Goal: Information Seeking & Learning: Learn about a topic

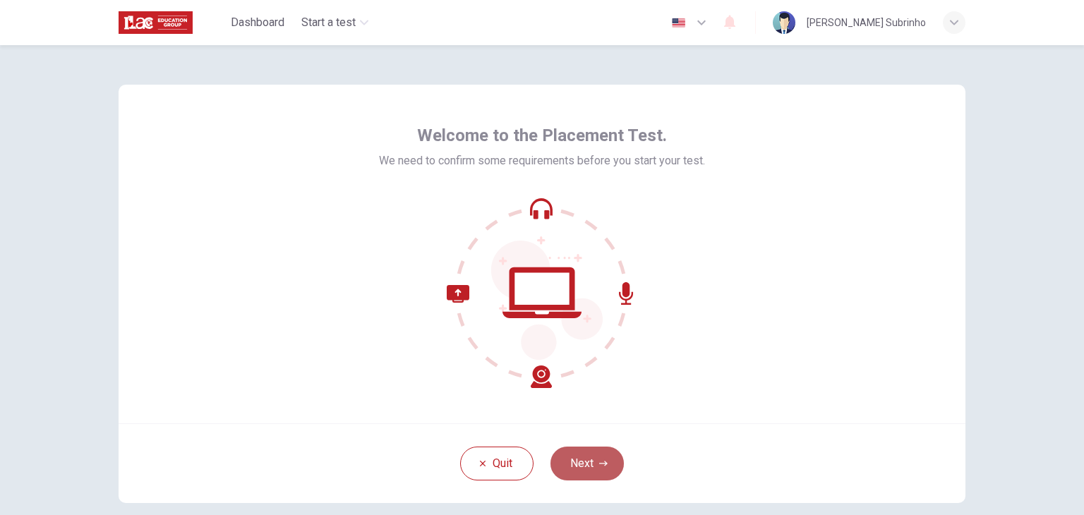
click at [586, 465] on button "Next" at bounding box center [587, 464] width 73 height 34
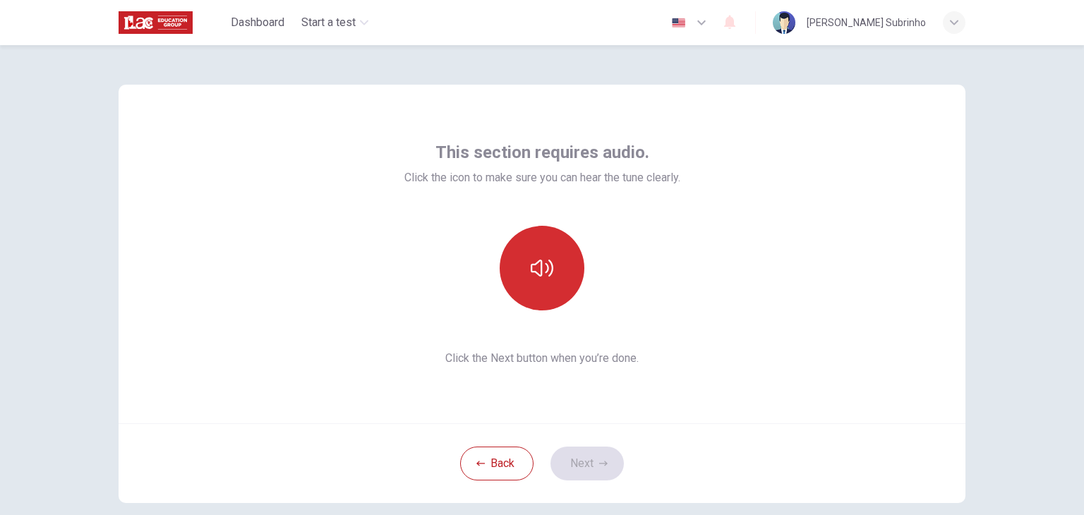
click at [537, 273] on icon "button" at bounding box center [542, 268] width 23 height 17
click at [589, 462] on button "Next" at bounding box center [587, 464] width 73 height 34
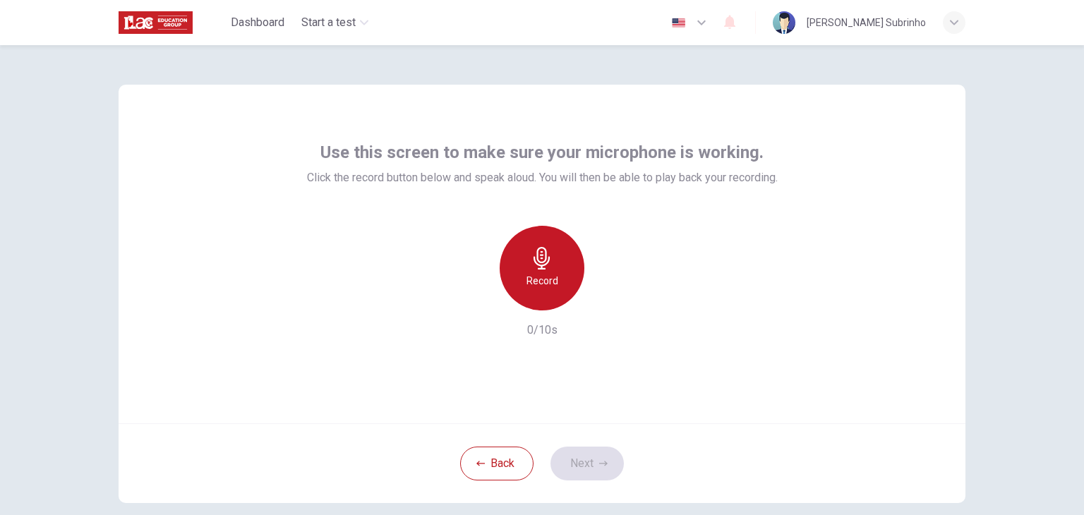
click at [540, 270] on div "Record" at bounding box center [542, 268] width 85 height 85
click at [549, 269] on icon "button" at bounding box center [542, 258] width 23 height 23
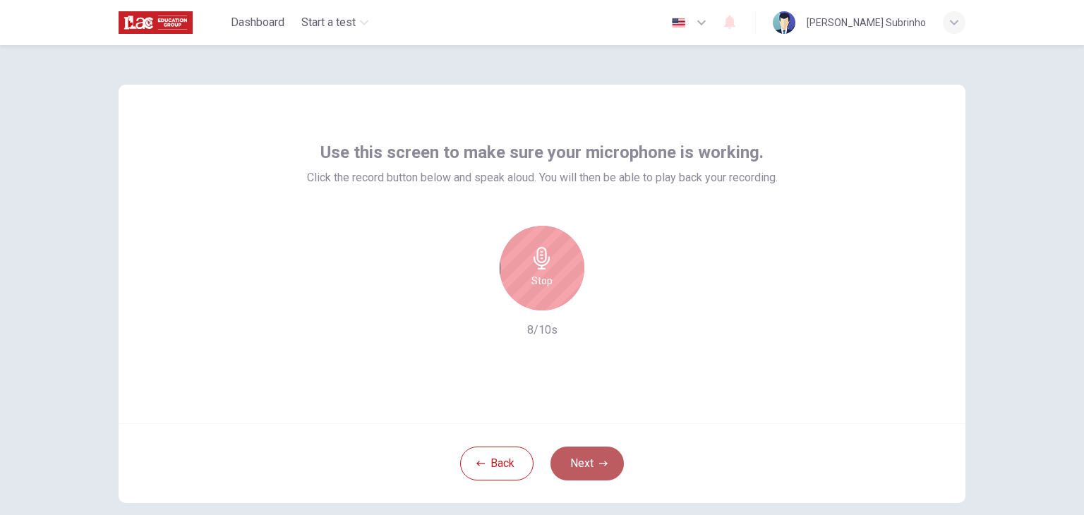
click at [580, 468] on button "Next" at bounding box center [587, 464] width 73 height 34
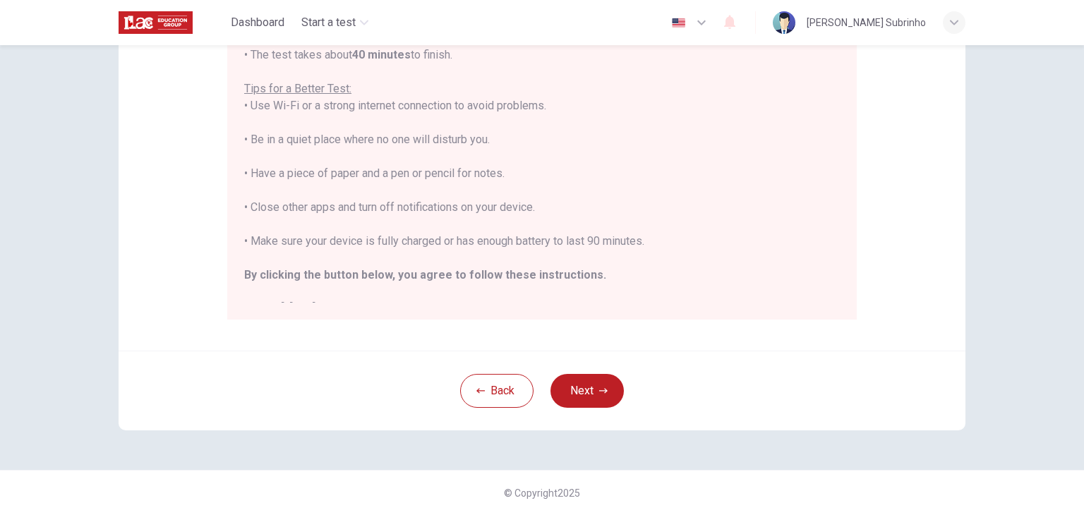
scroll to position [16, 0]
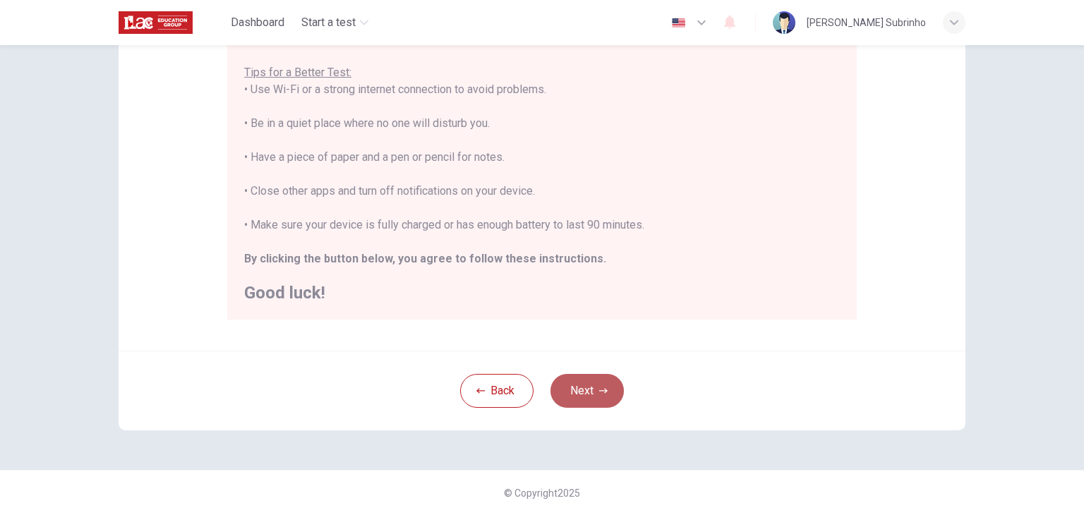
click at [576, 393] on button "Next" at bounding box center [587, 391] width 73 height 34
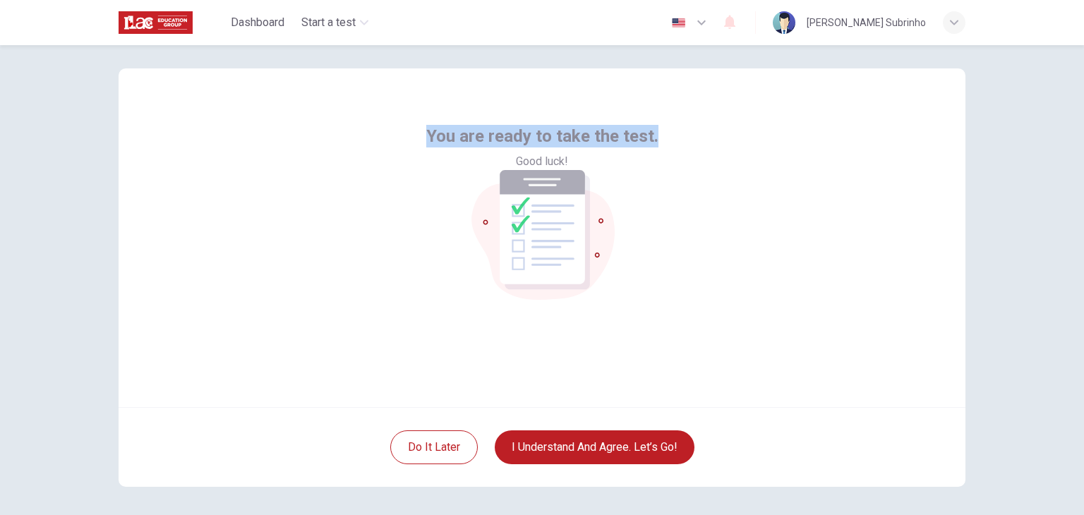
drag, startPoint x: 426, startPoint y: 292, endPoint x: 661, endPoint y: 313, distance: 236.1
click at [661, 313] on div "You are ready to take the test. Good luck!" at bounding box center [542, 237] width 847 height 339
copy span "You are ready to take the test."
click at [765, 187] on div "You are ready to take the test. Good luck!" at bounding box center [542, 237] width 847 height 339
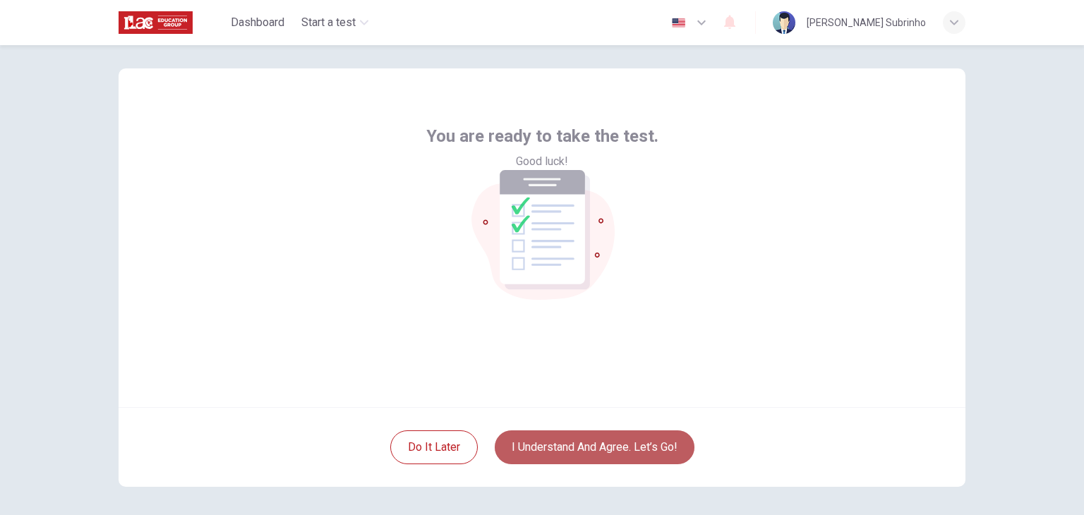
click at [616, 441] on button "I understand and agree. Let’s go!" at bounding box center [595, 448] width 200 height 34
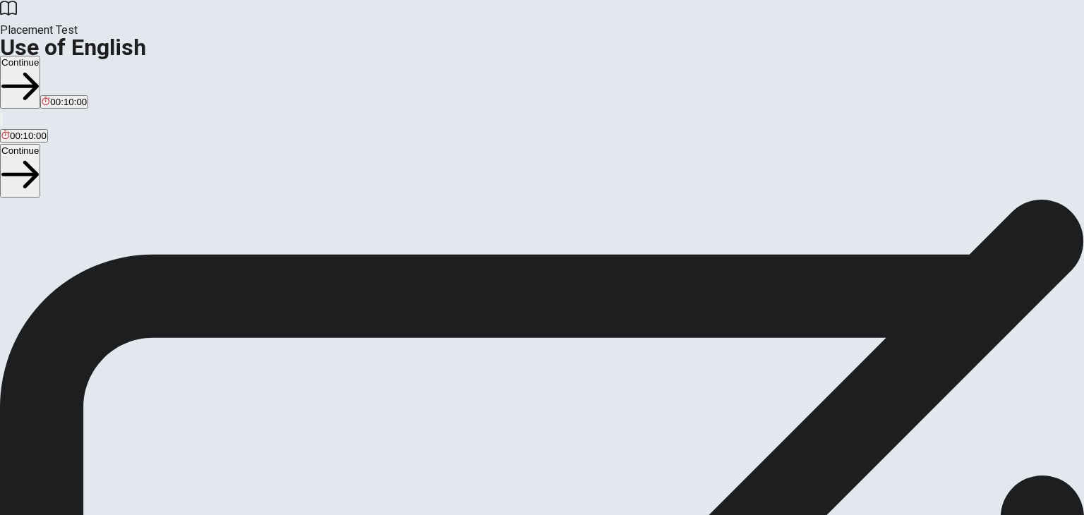
click at [616, 441] on div "Use of English Section Directions You will answer 30 questions in total: • 15 g…" at bounding box center [542, 334] width 1084 height 271
drag, startPoint x: 157, startPoint y: 128, endPoint x: 308, endPoint y: 251, distance: 194.2
click at [308, 251] on div "Use of English Section Directions You will answer 30 questions in total: • 15 g…" at bounding box center [542, 334] width 1084 height 271
drag, startPoint x: 156, startPoint y: 126, endPoint x: 403, endPoint y: 415, distance: 380.5
click at [403, 415] on div "Use of English Section Directions You will answer 30 questions in total: • 15 g…" at bounding box center [542, 334] width 1084 height 271
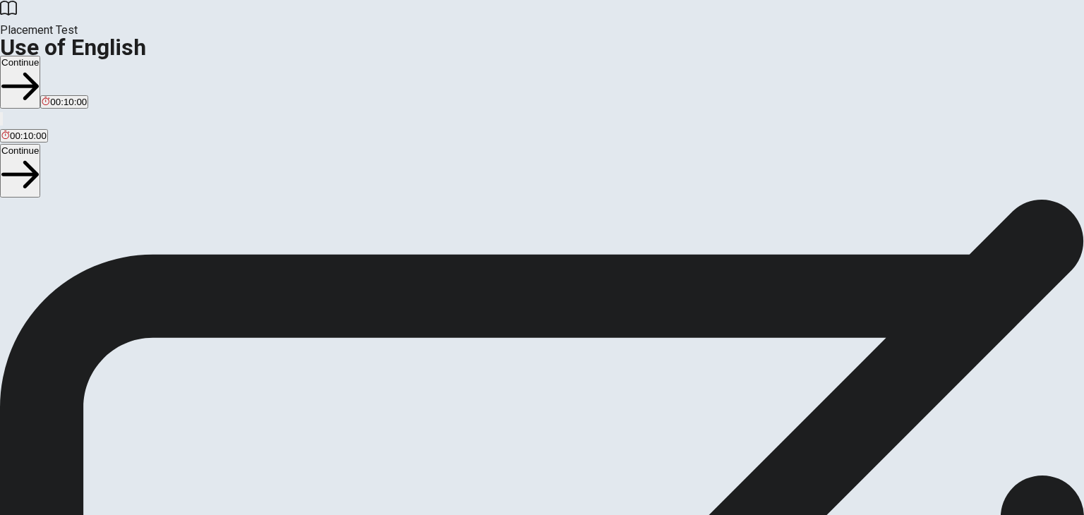
click at [348, 406] on span "You will answer 30 questions in total: • 15 grammar questions • 15 vocabulary q…" at bounding box center [174, 334] width 348 height 268
click at [40, 56] on button "Continue" at bounding box center [20, 82] width 40 height 53
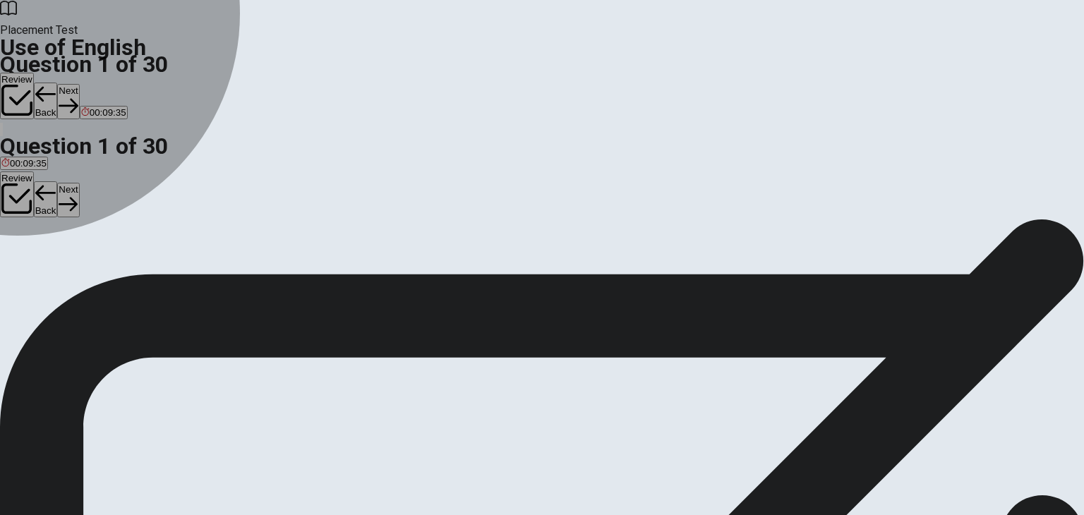
click at [16, 254] on div "A" at bounding box center [8, 259] width 15 height 11
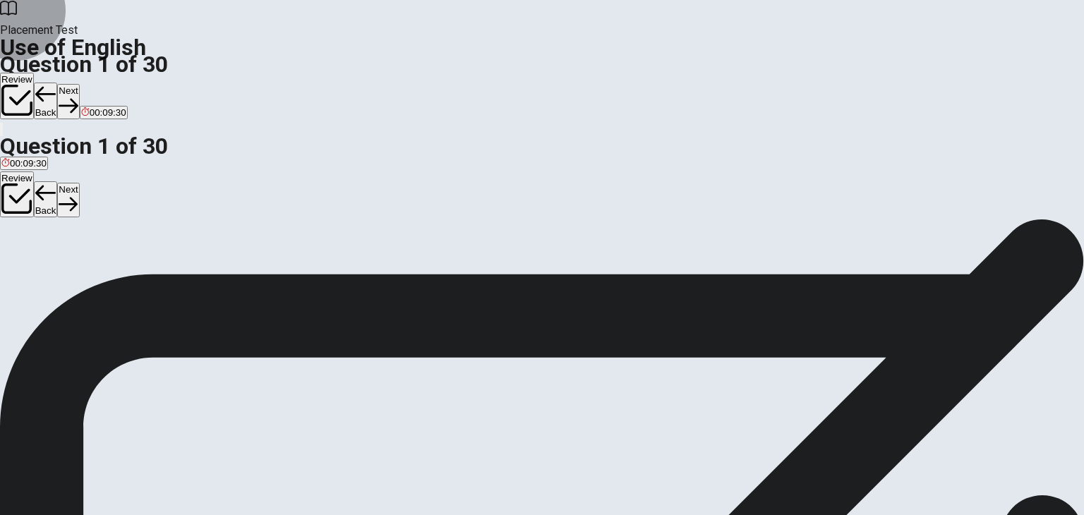
click at [79, 84] on button "Next" at bounding box center [68, 101] width 22 height 35
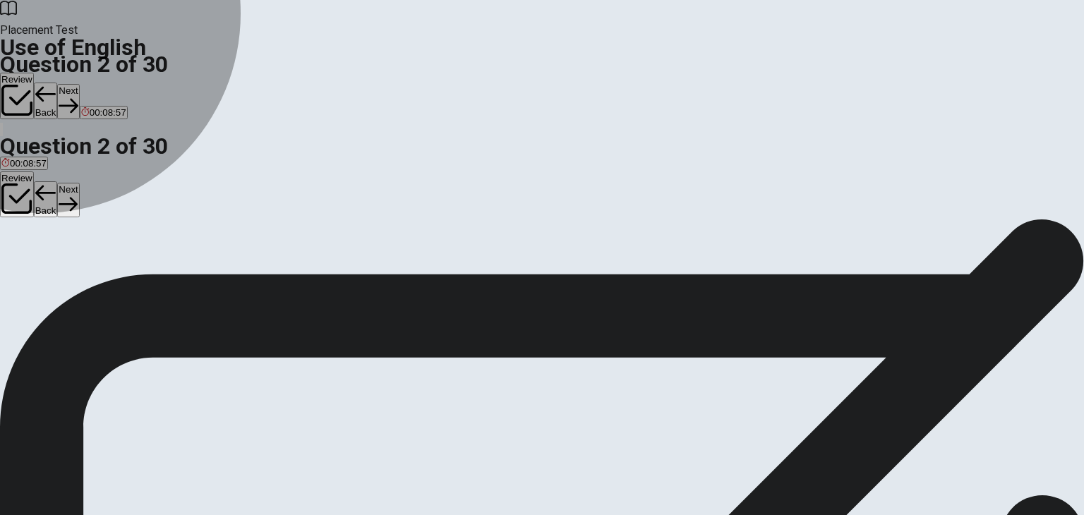
click at [16, 265] on span "Are" at bounding box center [8, 270] width 15 height 11
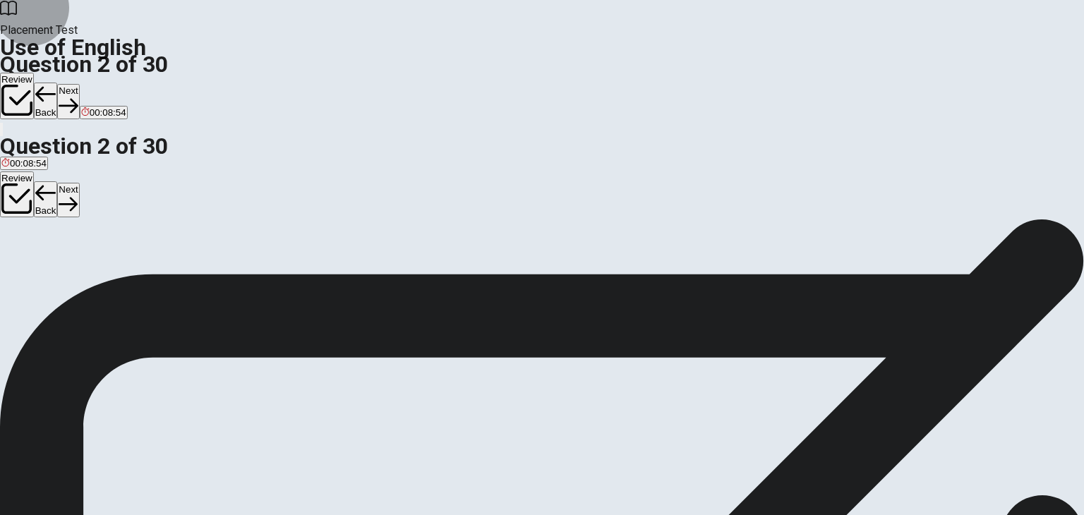
click at [79, 84] on button "Next" at bounding box center [68, 101] width 22 height 35
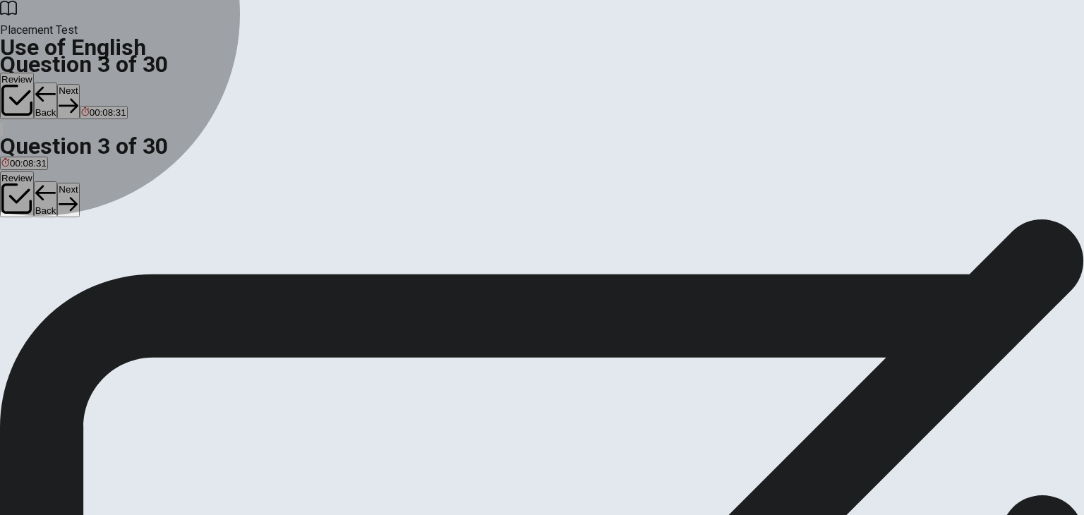
click at [40, 271] on span "Have" at bounding box center [29, 270] width 22 height 11
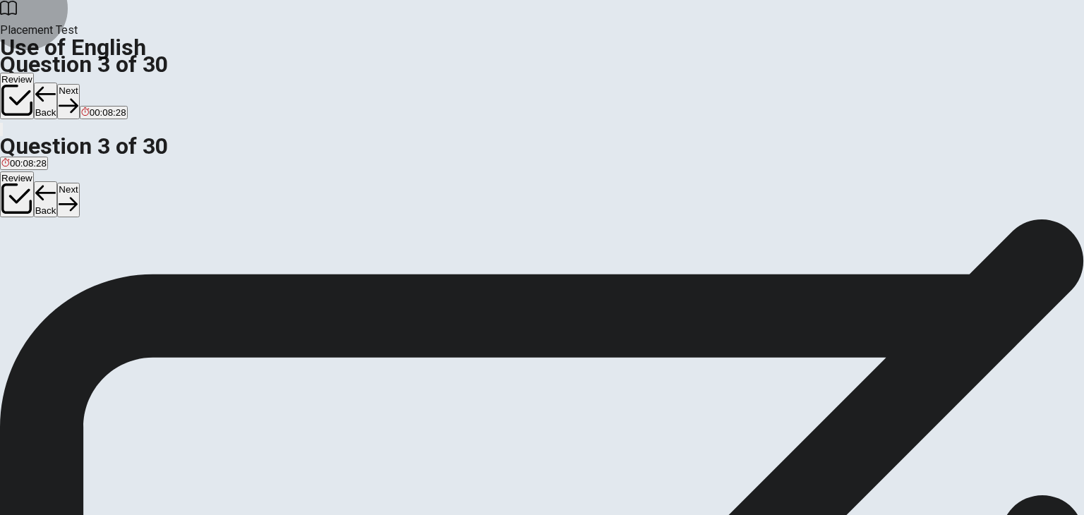
click at [79, 84] on button "Next" at bounding box center [68, 101] width 22 height 35
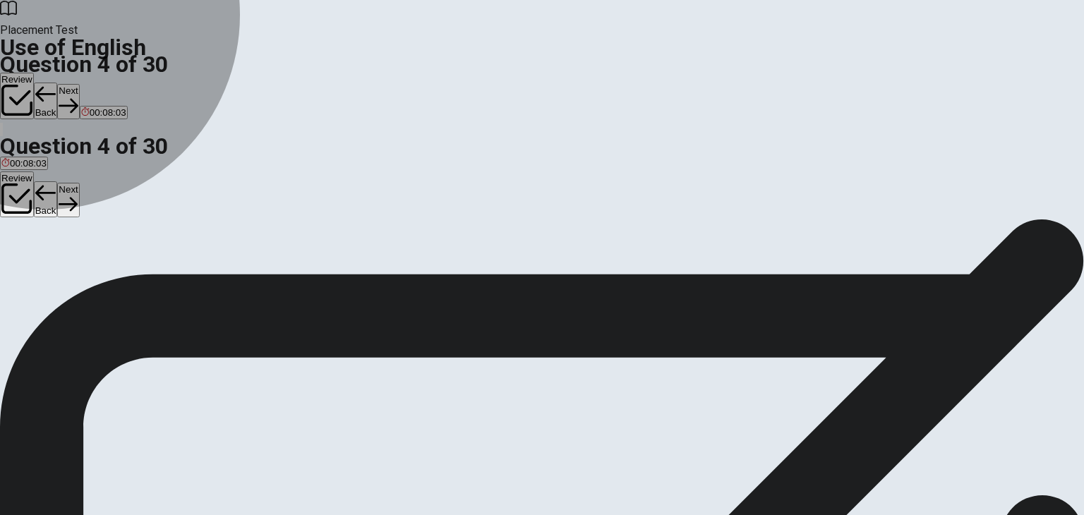
click at [156, 275] on span "gone" at bounding box center [145, 270] width 21 height 11
click at [132, 275] on span "were gone" at bounding box center [110, 270] width 44 height 11
click at [157, 277] on button "D gone" at bounding box center [145, 265] width 24 height 24
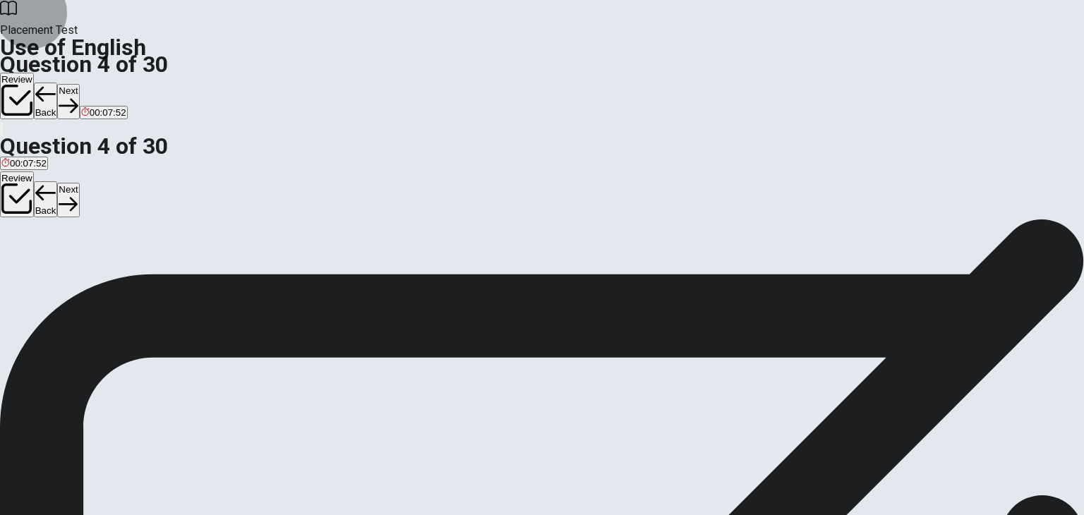
click at [79, 84] on button "Next" at bounding box center [68, 101] width 22 height 35
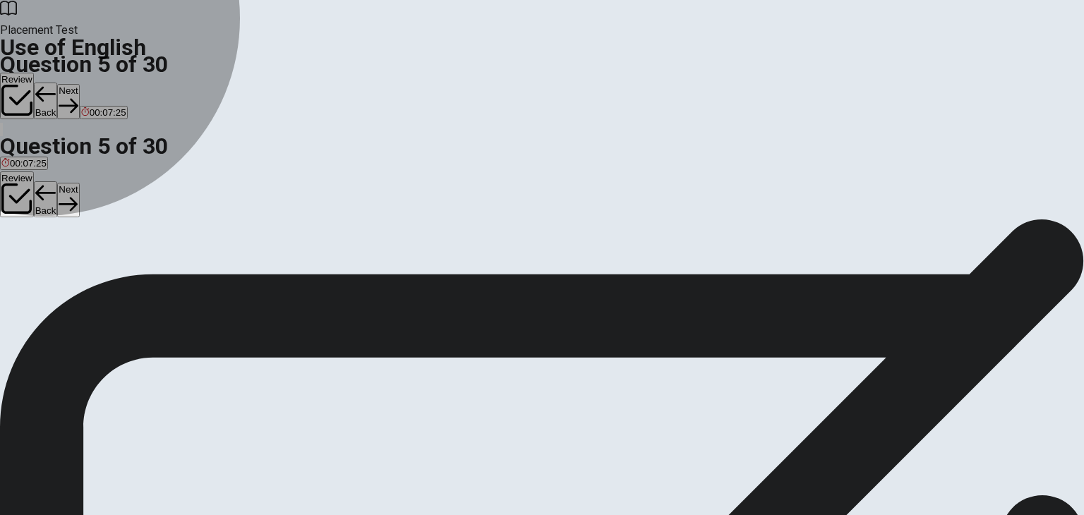
click at [69, 275] on span "cook" at bounding box center [59, 270] width 20 height 11
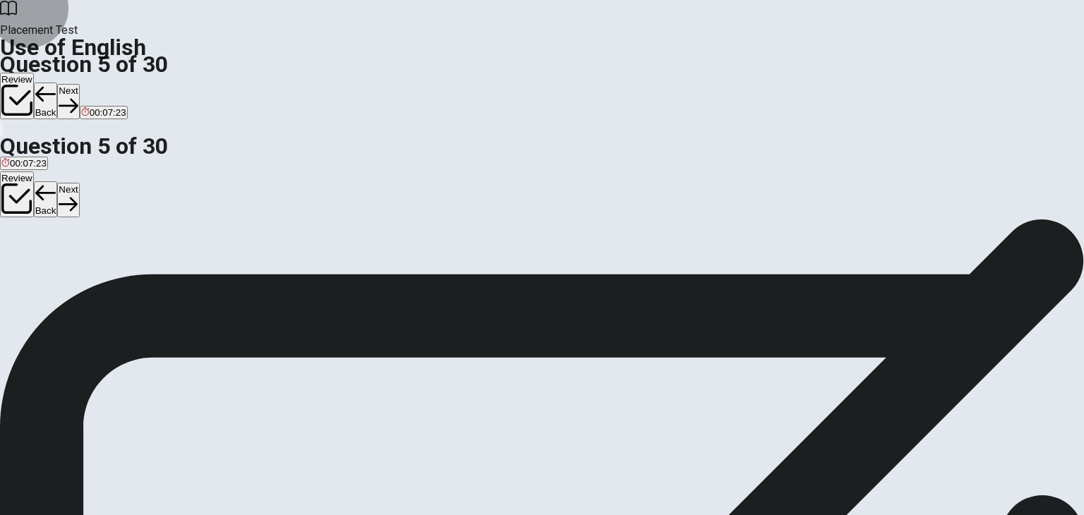
click at [79, 84] on button "Next" at bounding box center [68, 101] width 22 height 35
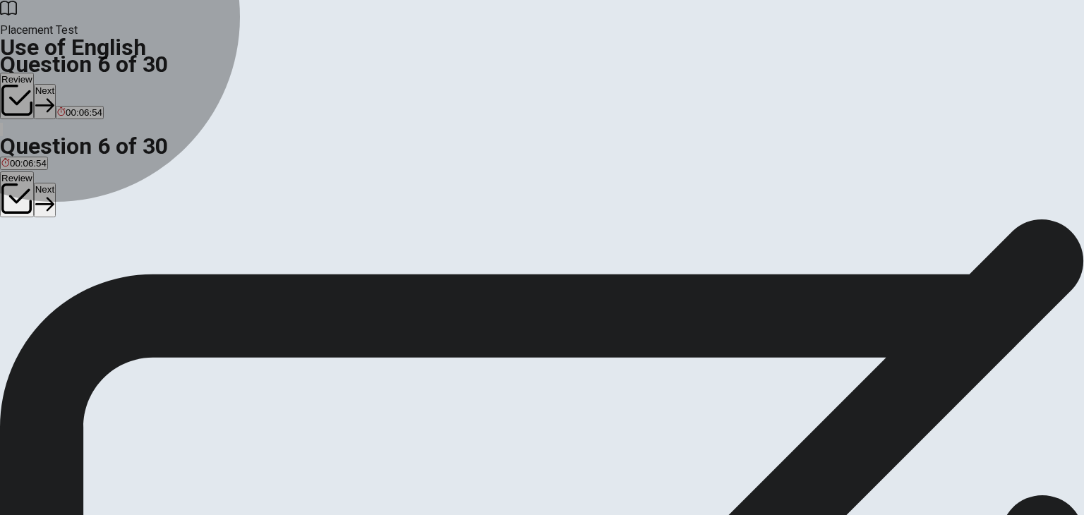
click at [26, 265] on span "pencil" at bounding box center [13, 270] width 25 height 11
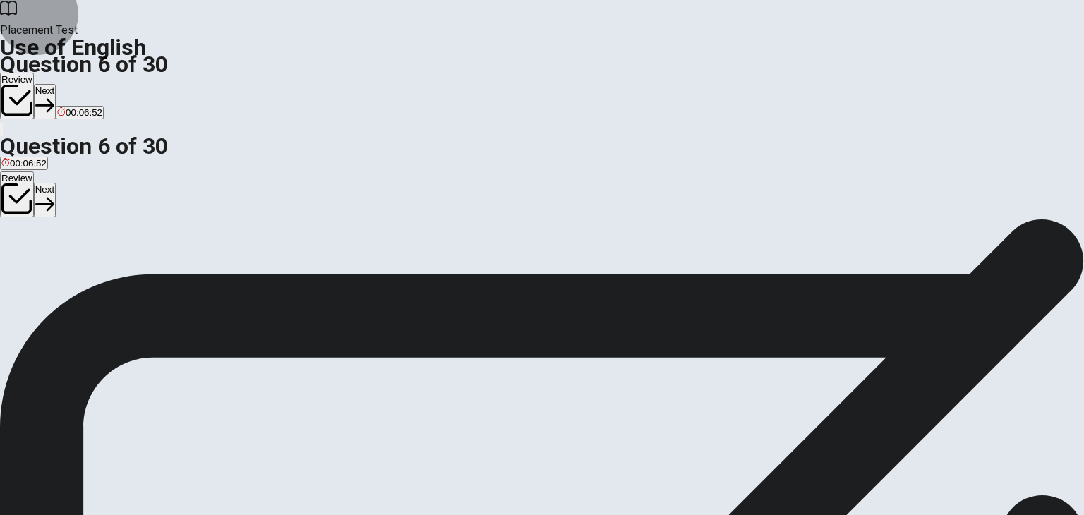
click at [56, 84] on button "Next" at bounding box center [45, 101] width 22 height 35
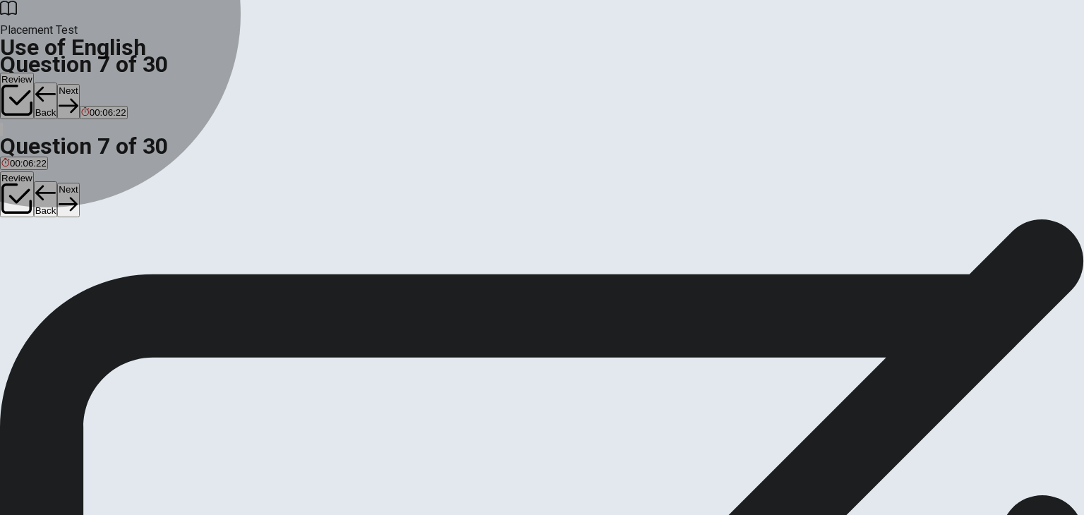
click at [17, 265] on span "fork" at bounding box center [9, 270] width 16 height 11
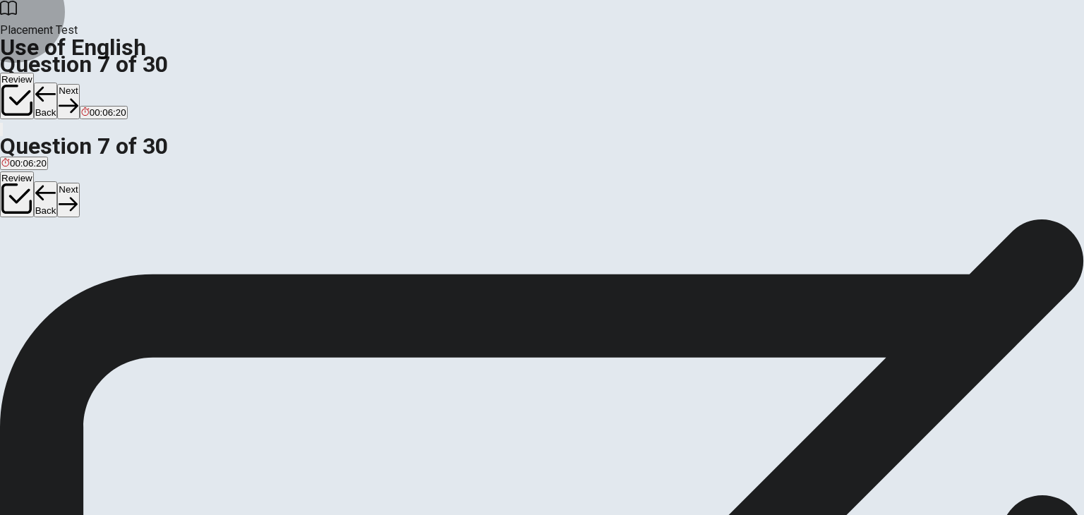
click at [79, 84] on button "Next" at bounding box center [68, 101] width 22 height 35
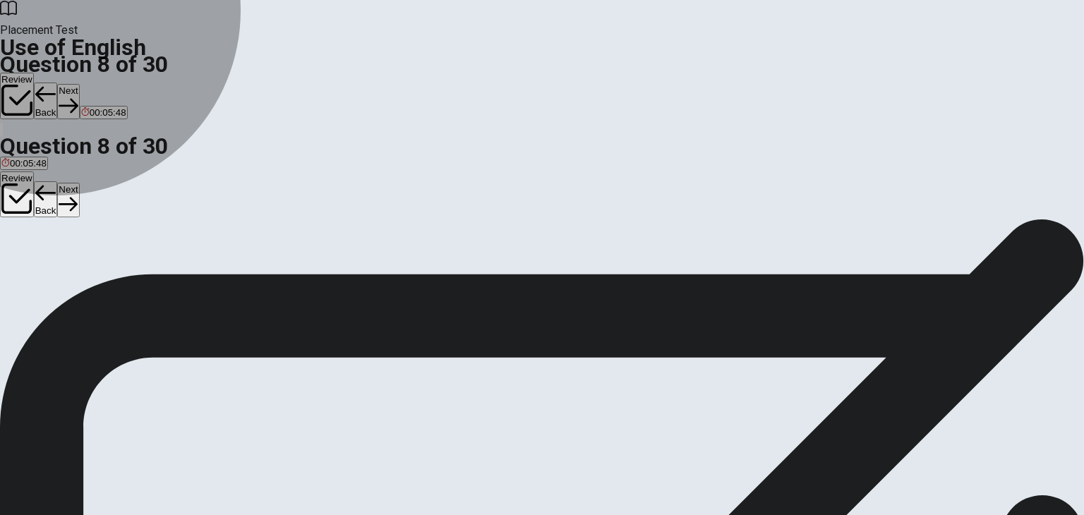
click at [50, 268] on span "forward" at bounding box center [34, 270] width 31 height 11
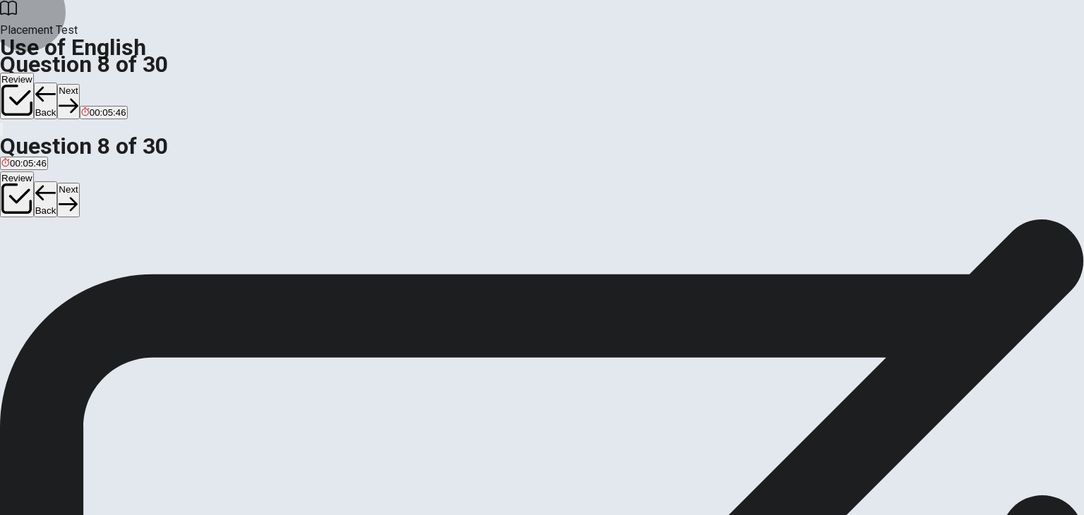
click at [79, 84] on button "Next" at bounding box center [68, 101] width 22 height 35
click at [45, 268] on span "book" at bounding box center [35, 270] width 20 height 11
click at [79, 84] on button "Next" at bounding box center [68, 101] width 22 height 35
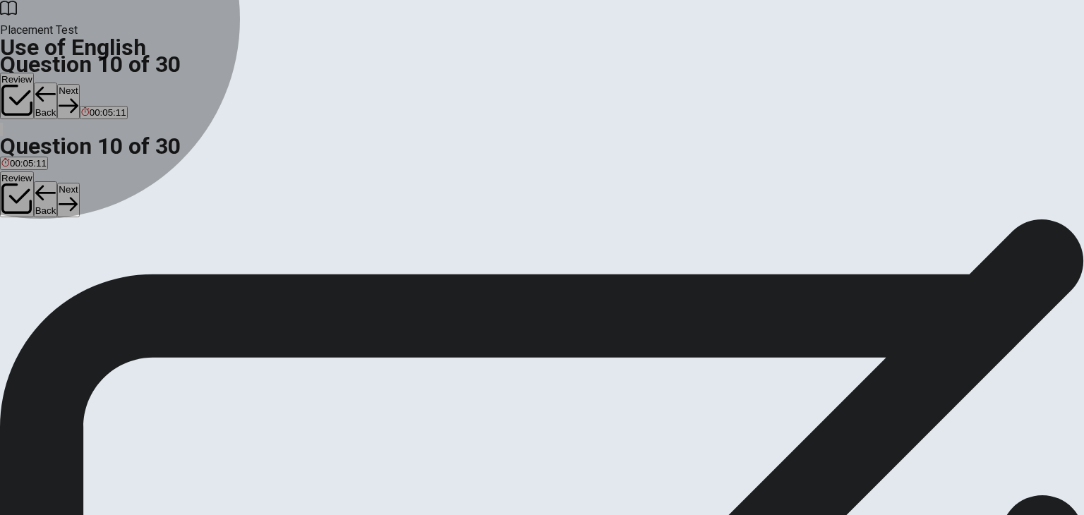
click at [19, 265] on span "sent" at bounding box center [10, 270] width 18 height 11
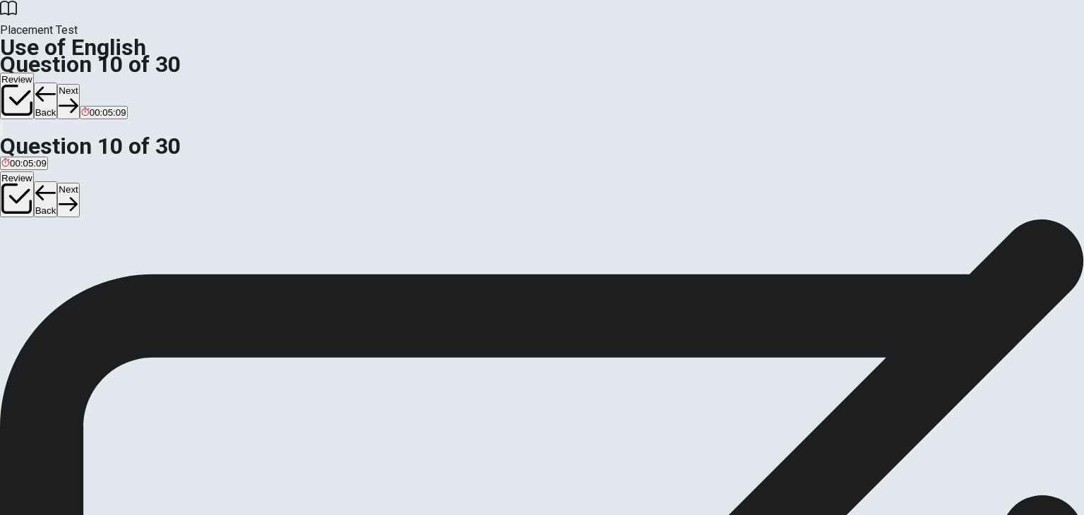
click at [79, 84] on button "Next" at bounding box center [68, 101] width 22 height 35
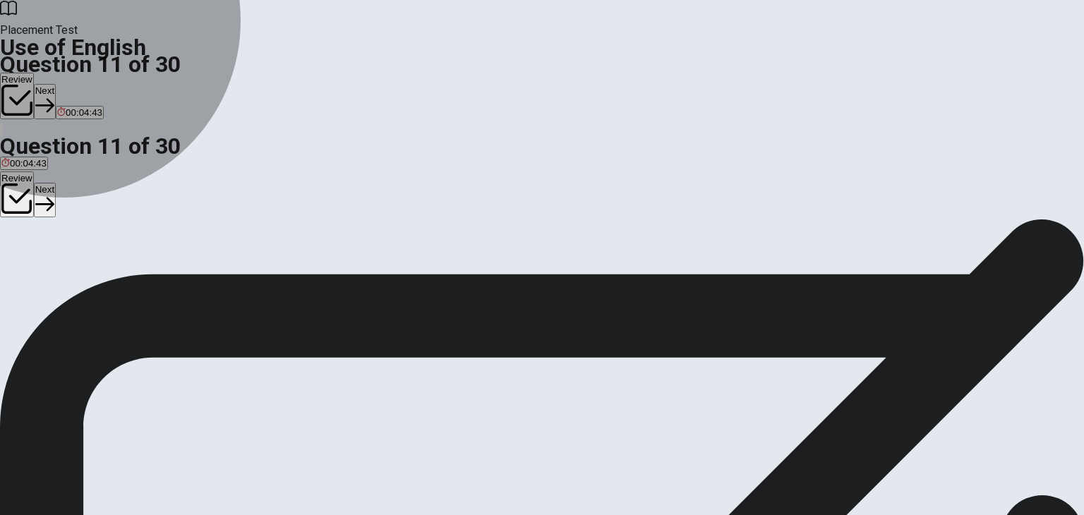
click at [136, 275] on span "were wait" at bounding box center [117, 270] width 40 height 11
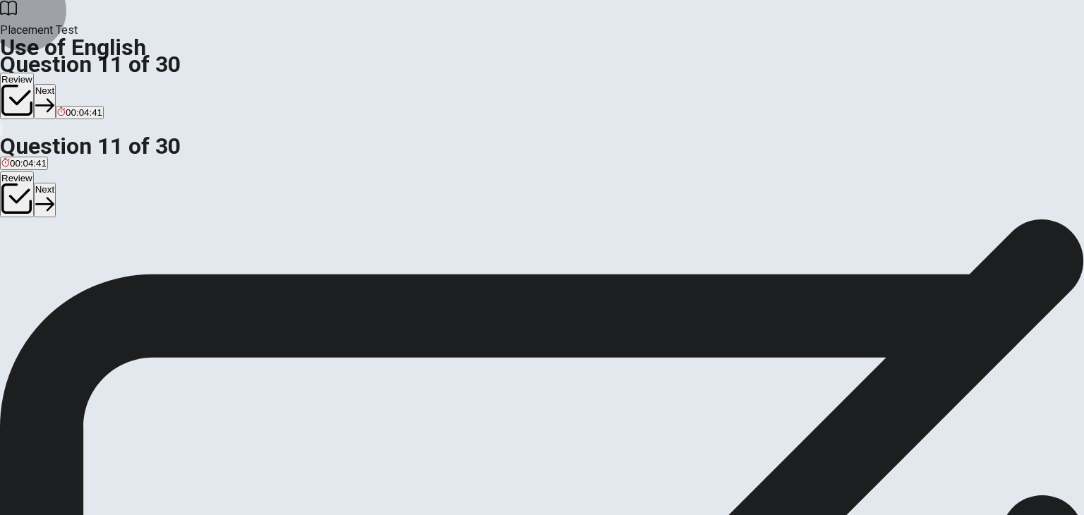
click at [56, 84] on button "Next" at bounding box center [45, 101] width 22 height 35
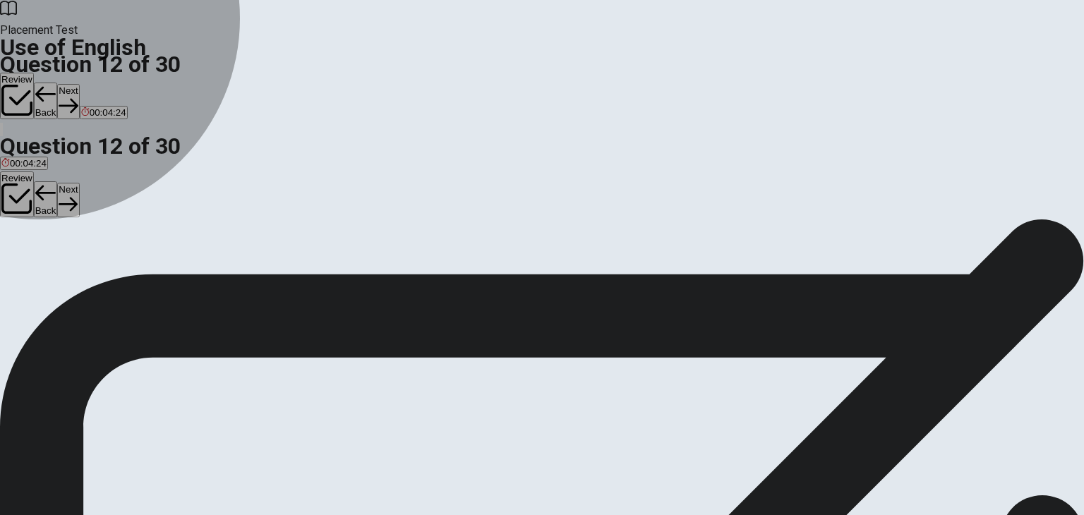
click at [23, 275] on span "Is" at bounding box center [19, 270] width 7 height 11
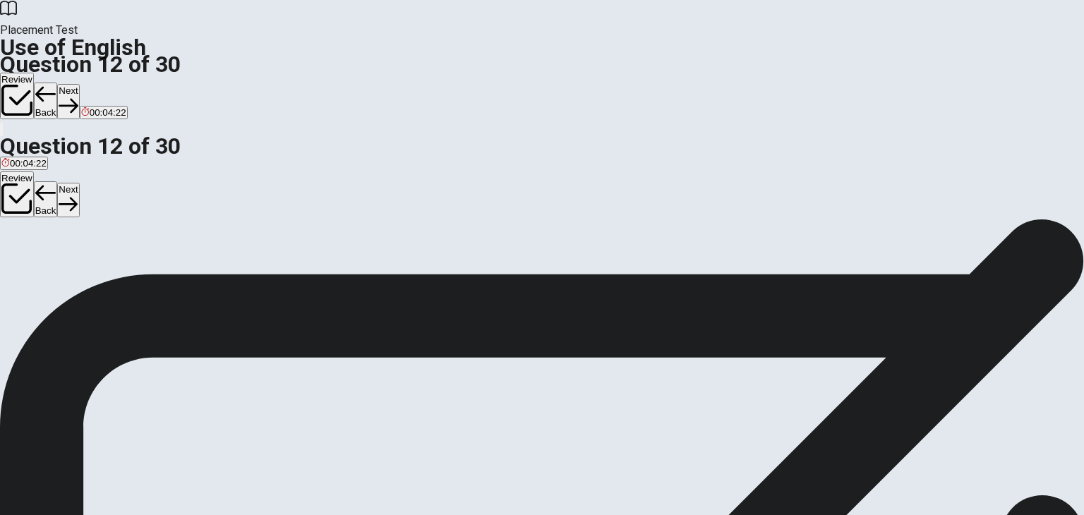
click at [79, 84] on button "Next" at bounding box center [68, 101] width 22 height 35
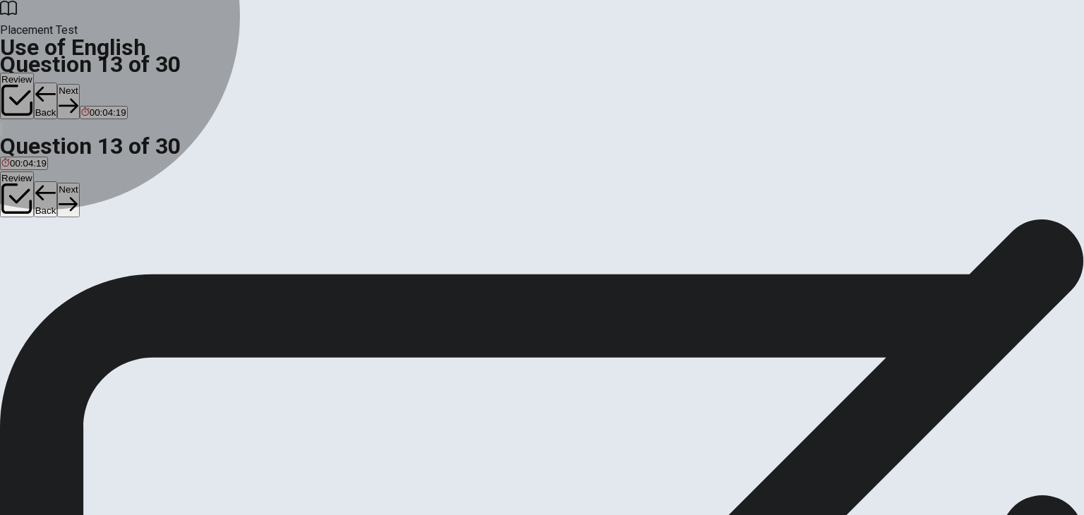
click at [10, 253] on button "A is" at bounding box center [5, 265] width 10 height 24
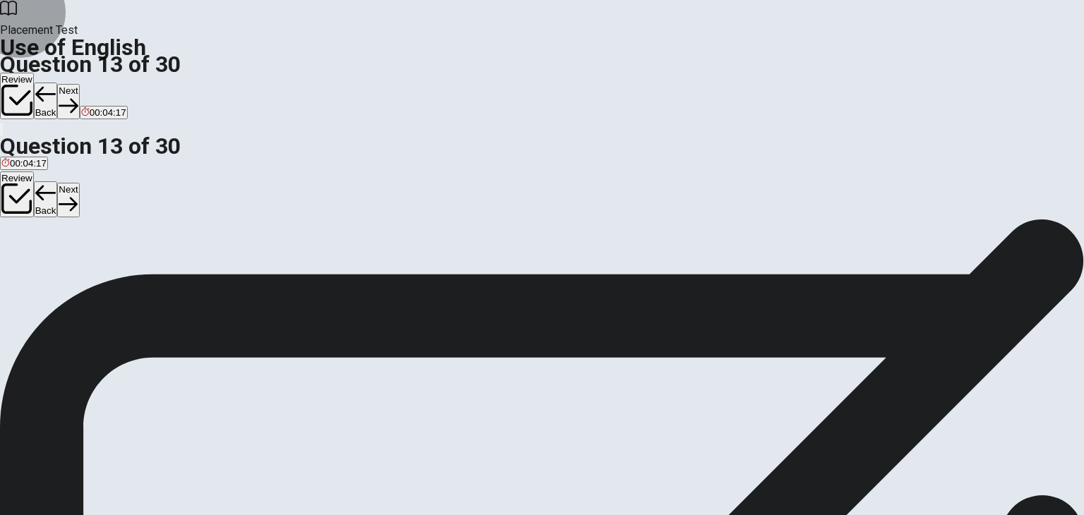
click at [79, 84] on button "Next" at bounding box center [68, 101] width 22 height 35
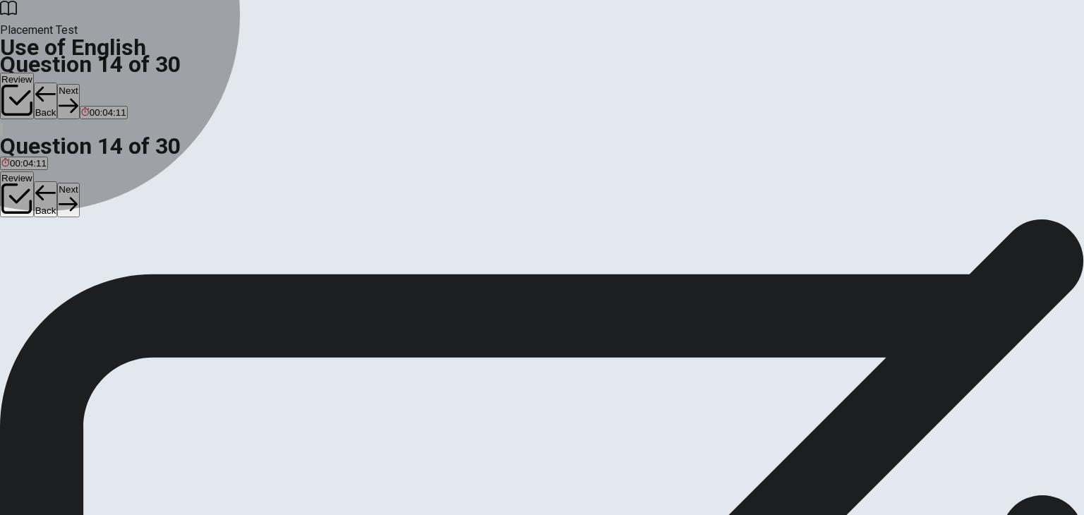
click at [131, 275] on span "wash" at bounding box center [120, 270] width 22 height 11
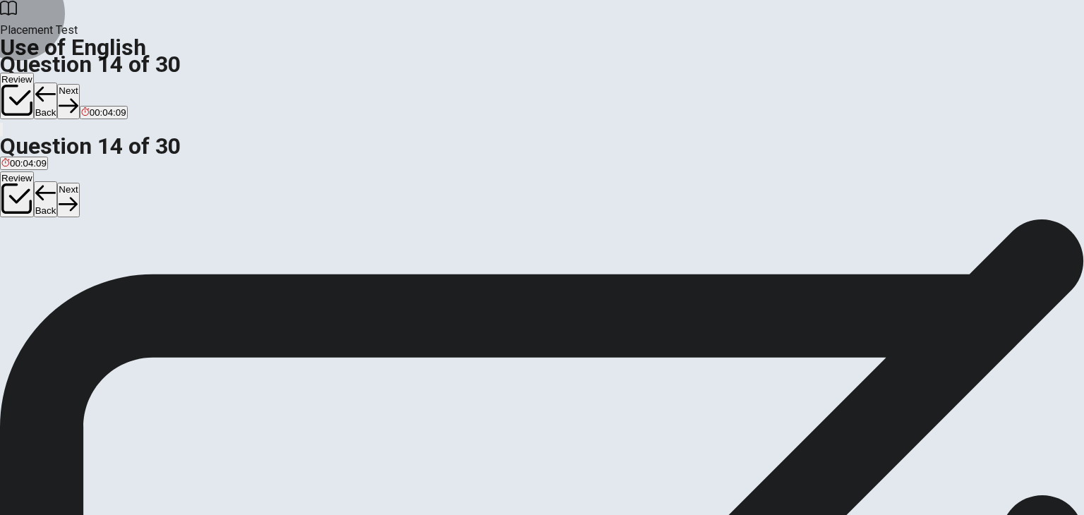
click at [79, 84] on button "Next" at bounding box center [68, 101] width 22 height 35
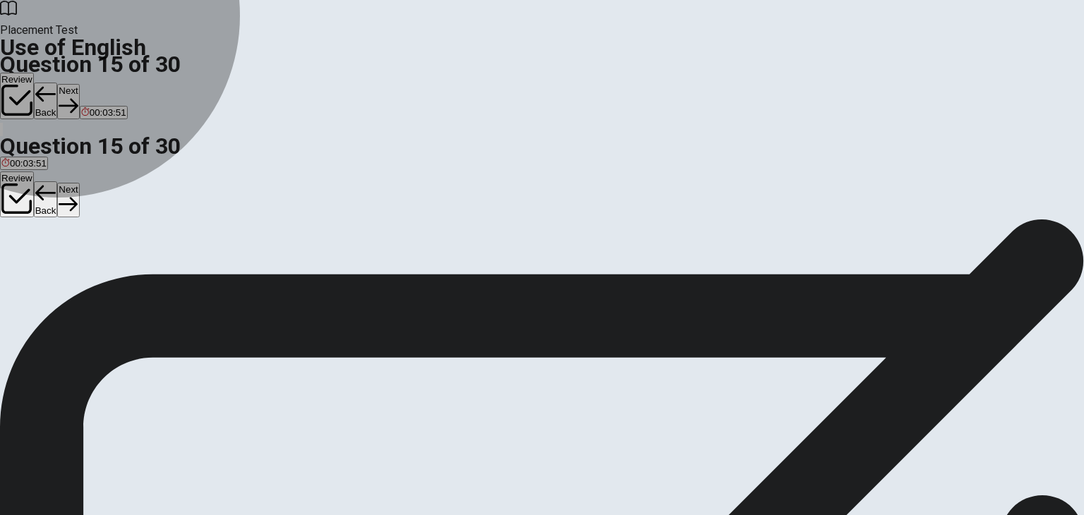
click at [138, 275] on span "Watermelon" at bounding box center [113, 270] width 50 height 11
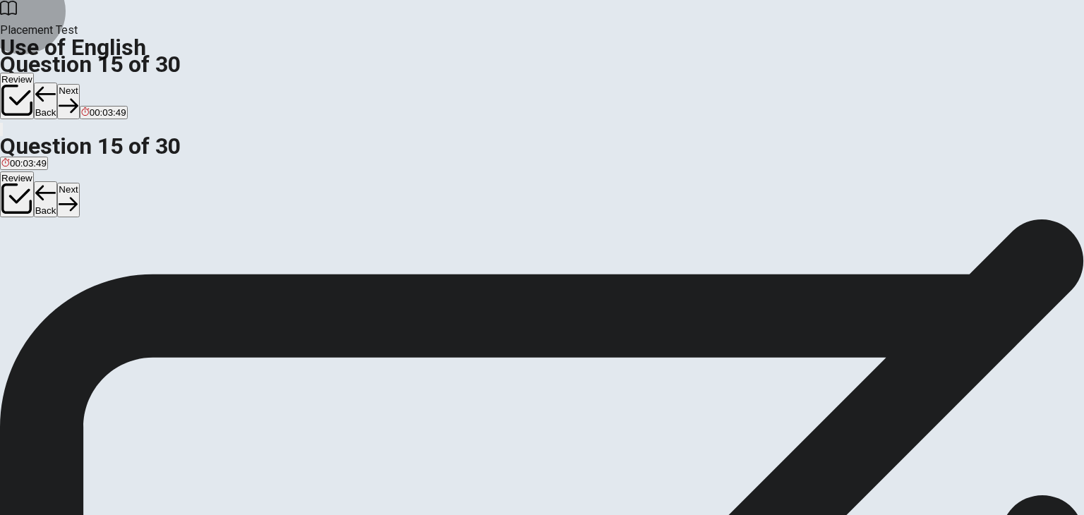
click at [79, 84] on button "Next" at bounding box center [68, 101] width 22 height 35
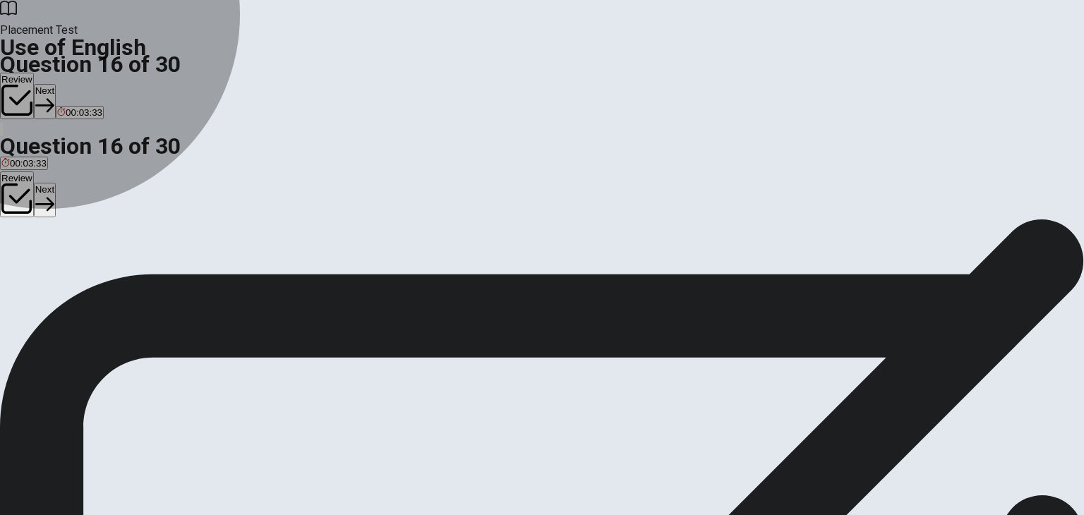
click at [49, 272] on span "door" at bounding box center [39, 270] width 19 height 11
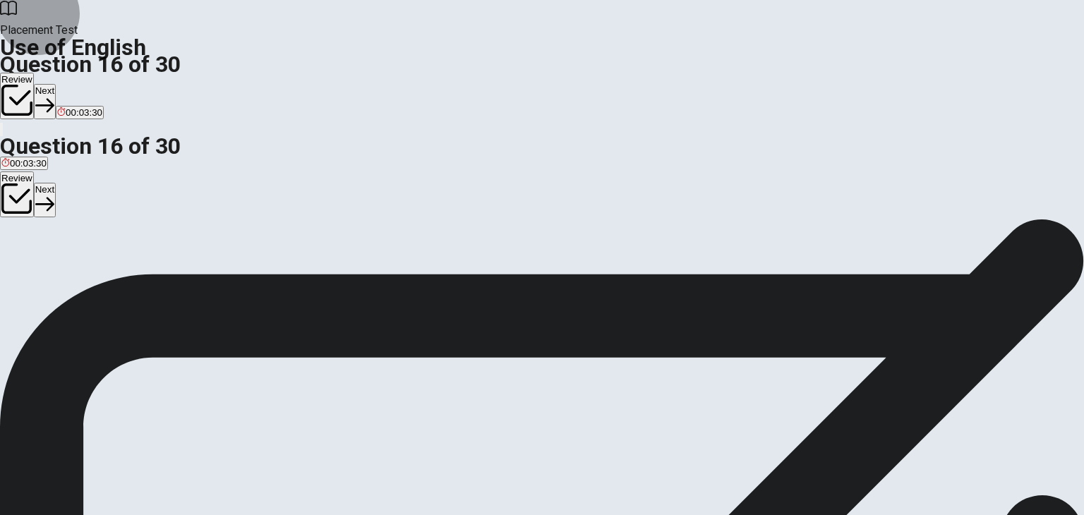
click at [56, 84] on button "Next" at bounding box center [45, 101] width 22 height 35
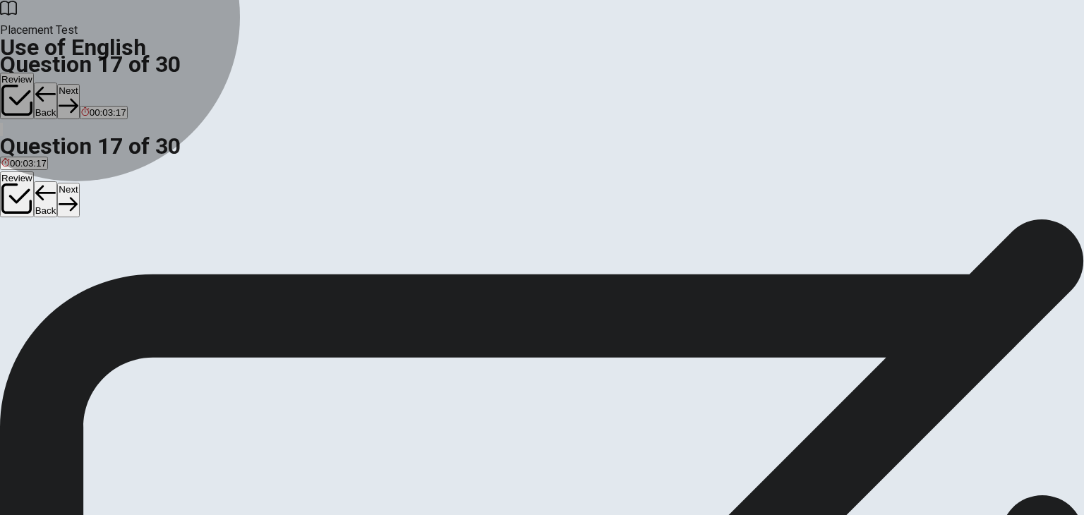
click at [140, 275] on span "refrigerator" at bounding box center [117, 270] width 46 height 11
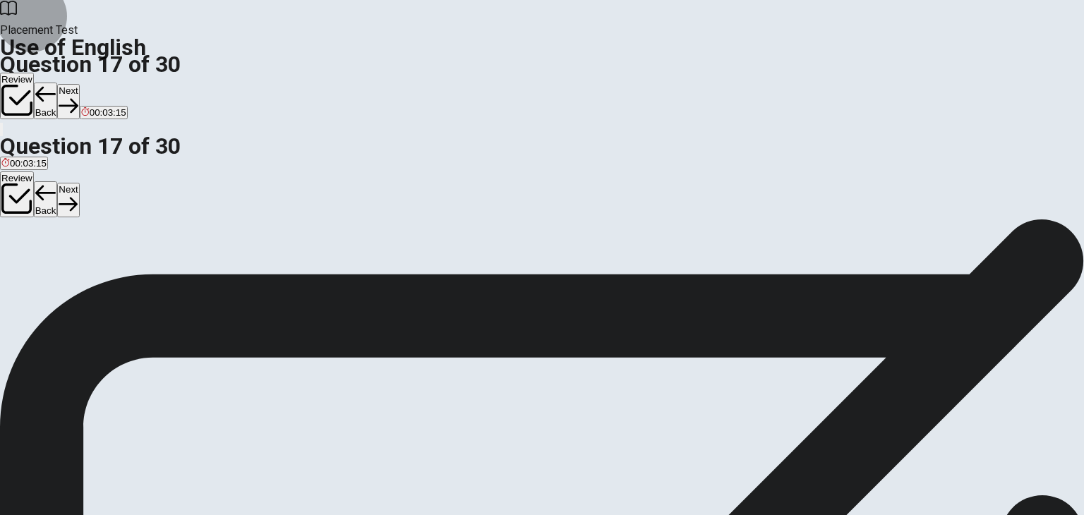
click at [79, 84] on button "Next" at bounding box center [68, 101] width 22 height 35
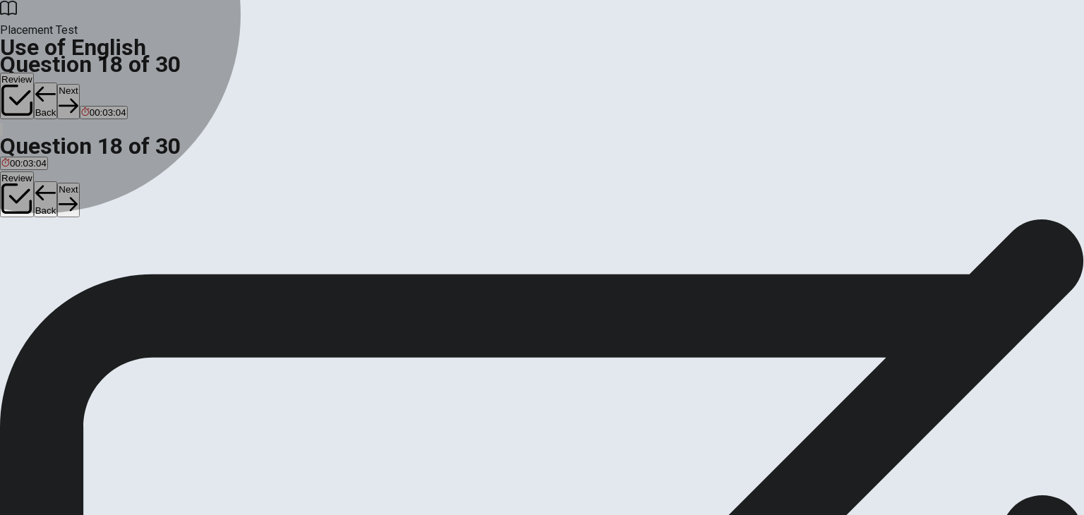
click at [17, 265] on span "bed" at bounding box center [9, 270] width 16 height 11
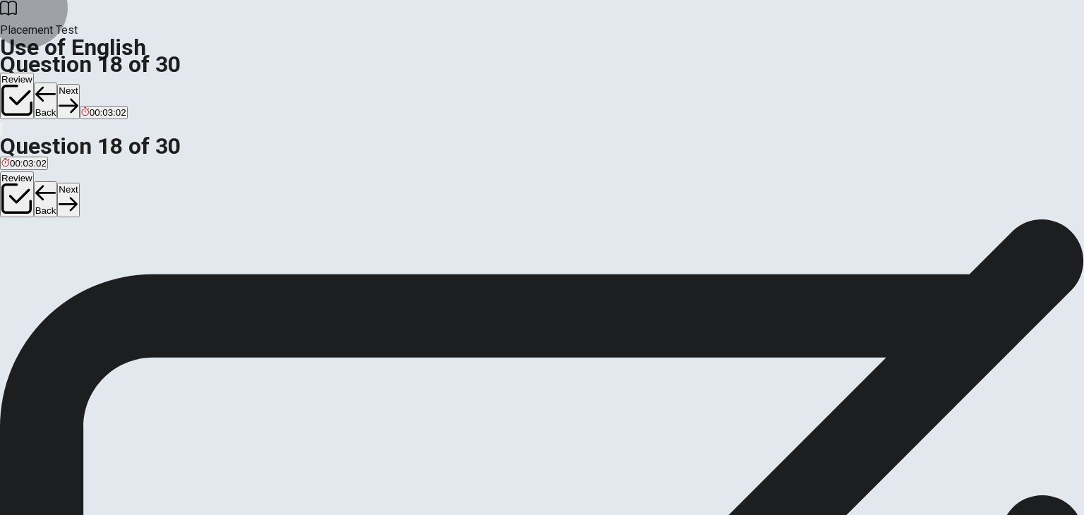
click at [79, 84] on button "Next" at bounding box center [68, 101] width 22 height 35
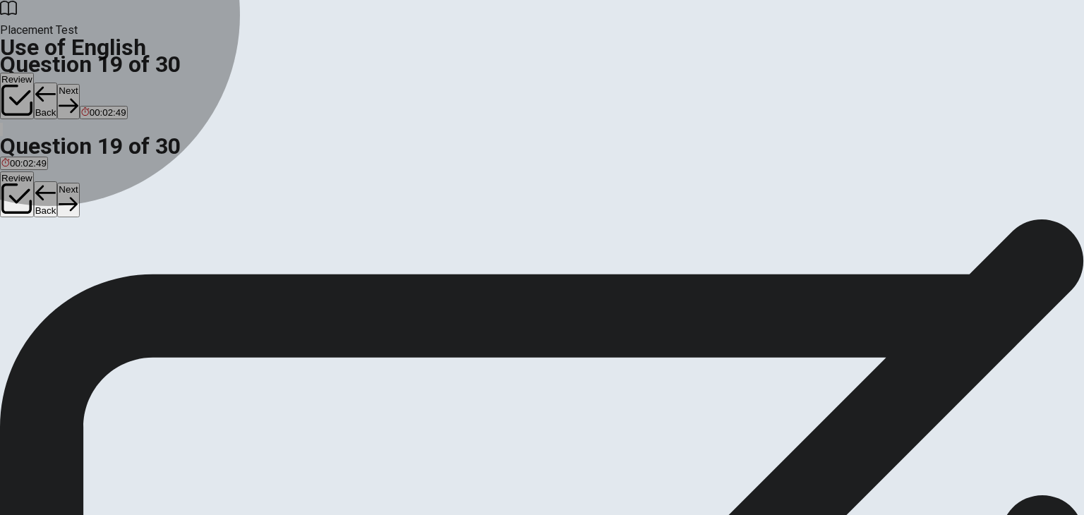
click at [22, 265] on span "Lose" at bounding box center [11, 270] width 20 height 11
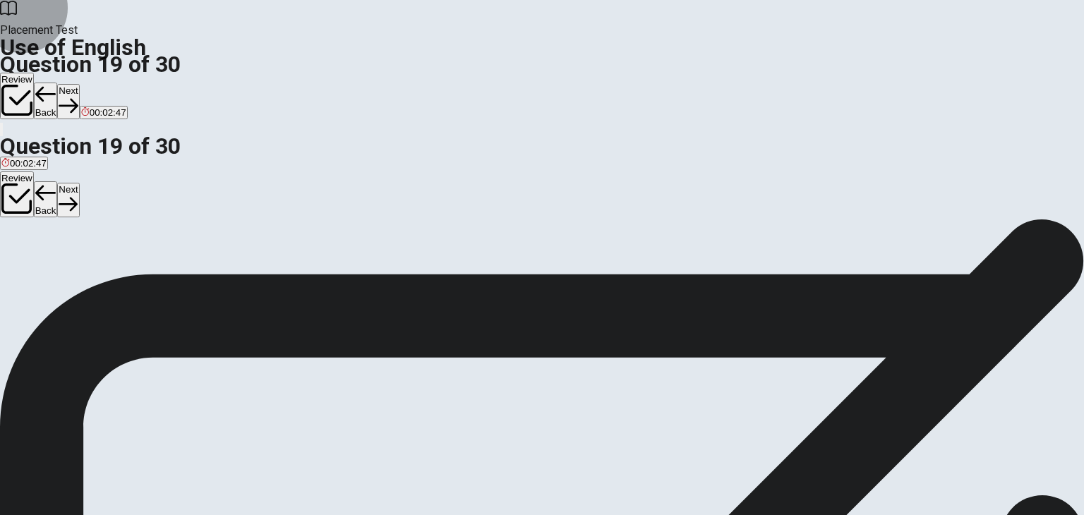
click at [79, 84] on button "Next" at bounding box center [68, 101] width 22 height 35
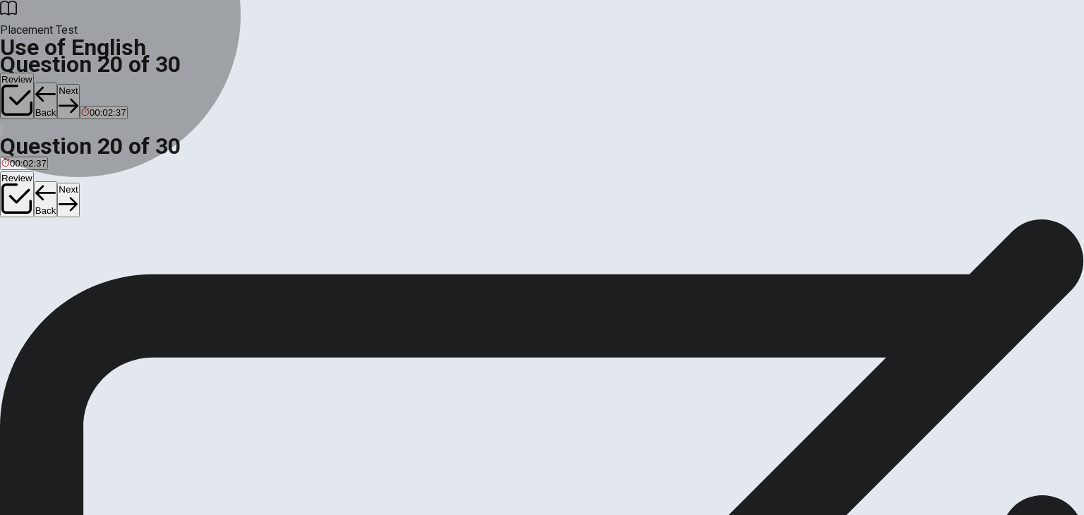
click at [161, 275] on span "were watch" at bounding box center [137, 270] width 47 height 11
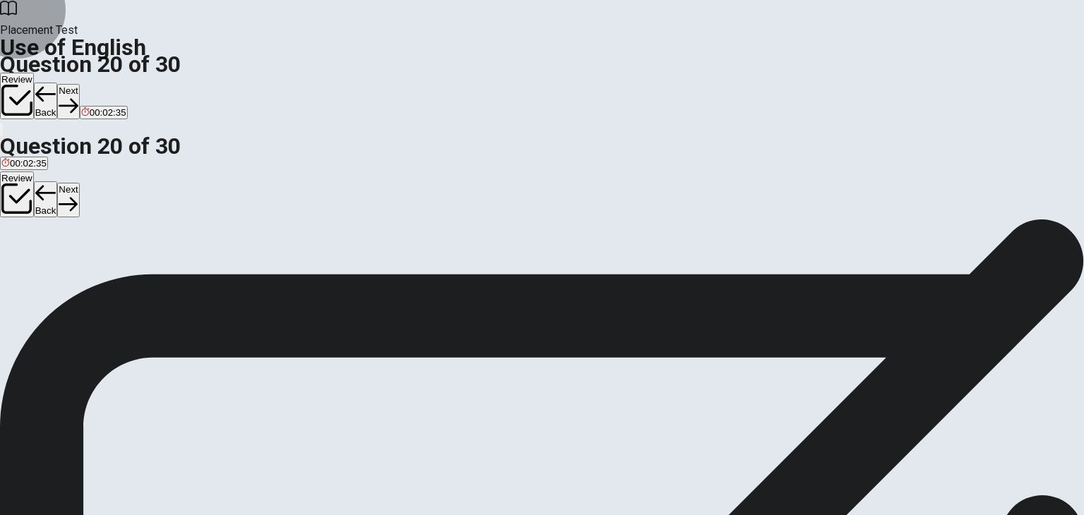
click at [79, 84] on button "Next" at bounding box center [68, 101] width 22 height 35
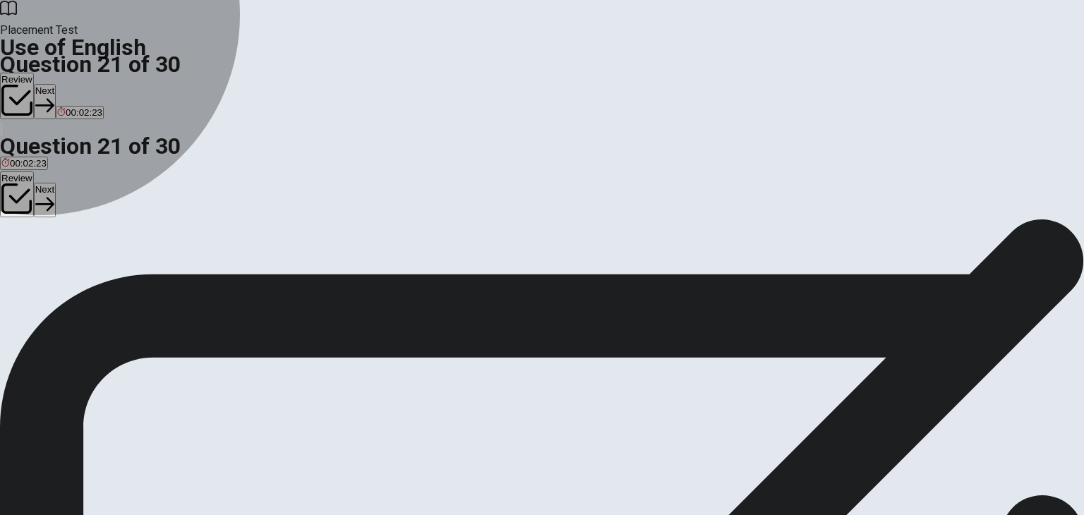
click at [66, 275] on span "Is" at bounding box center [62, 270] width 7 height 11
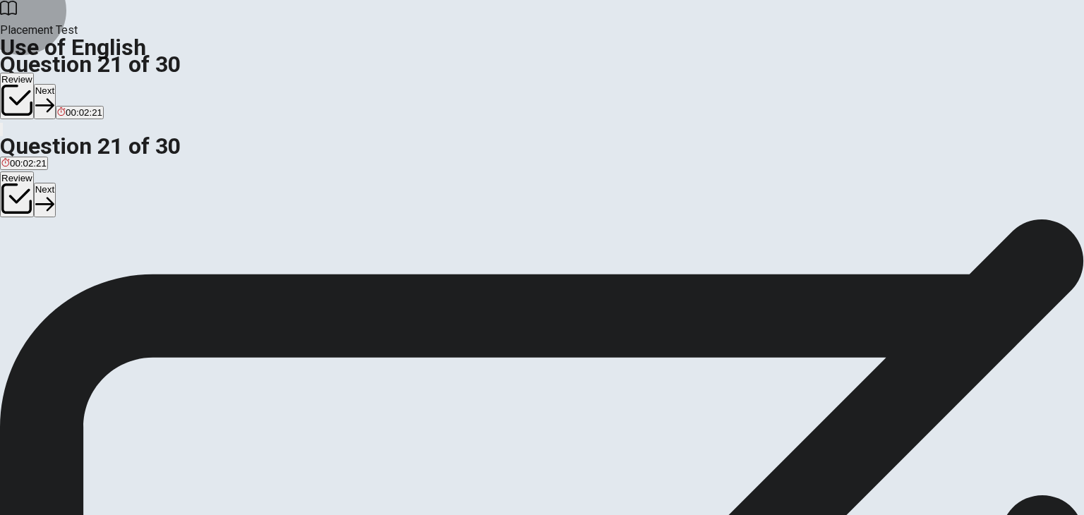
click at [56, 84] on button "Next" at bounding box center [45, 101] width 22 height 35
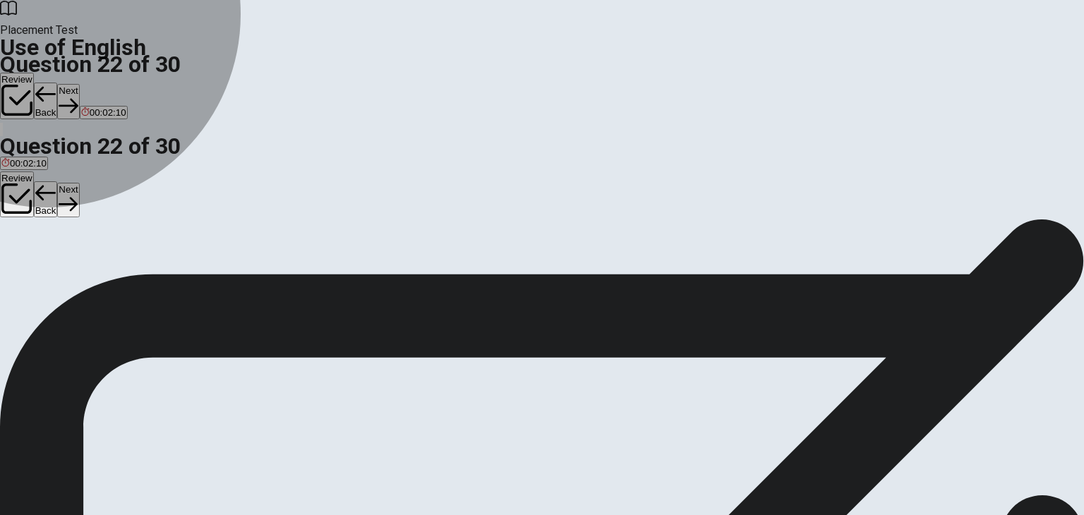
click at [97, 275] on span "did go" at bounding box center [84, 270] width 25 height 11
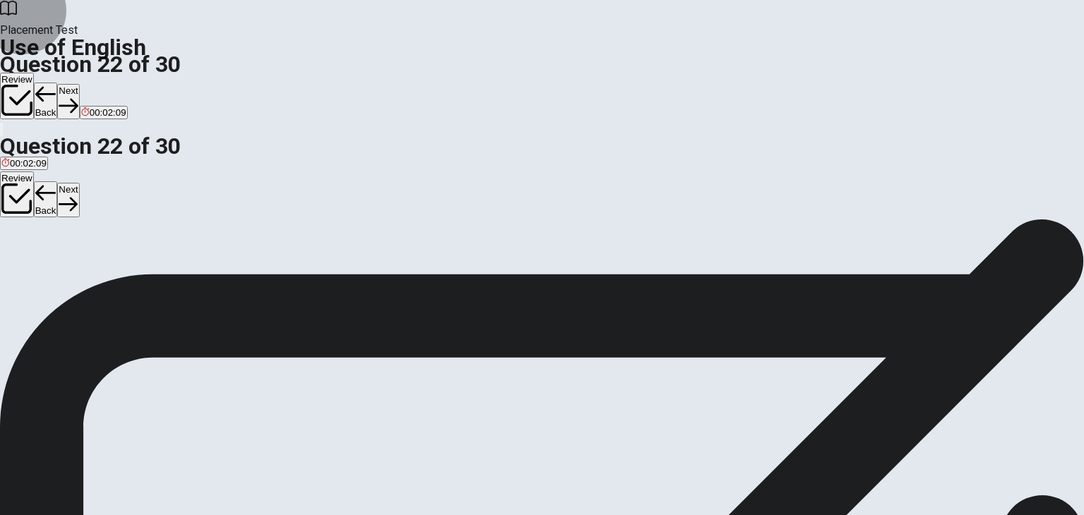
click at [79, 84] on button "Next" at bounding box center [68, 101] width 22 height 35
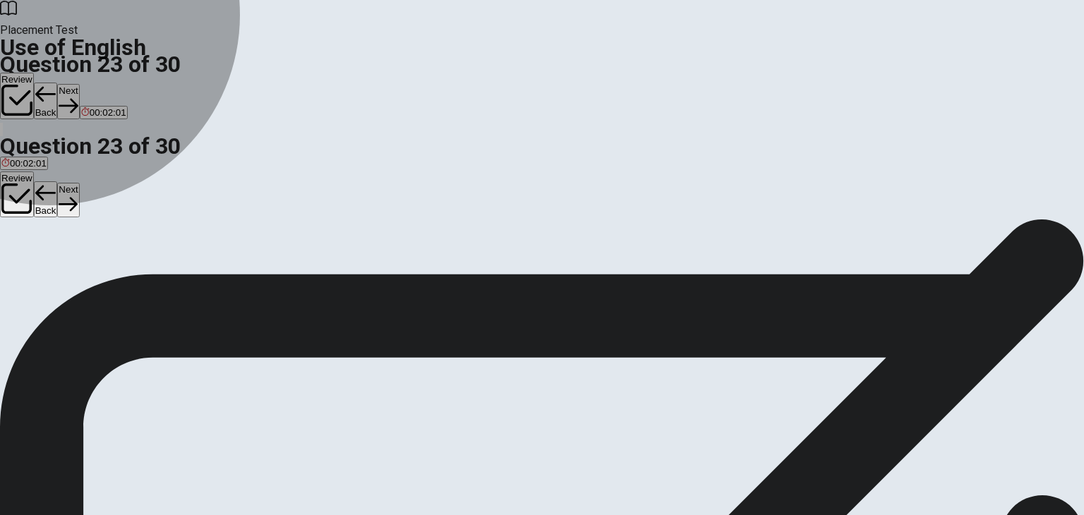
click at [141, 275] on span "watch" at bounding box center [128, 270] width 25 height 11
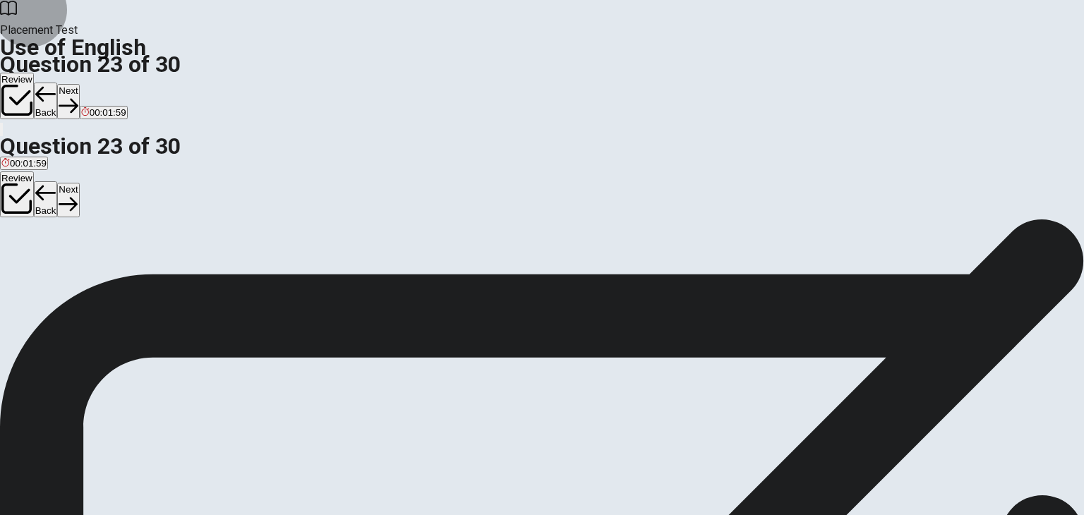
click at [79, 84] on button "Next" at bounding box center [68, 101] width 22 height 35
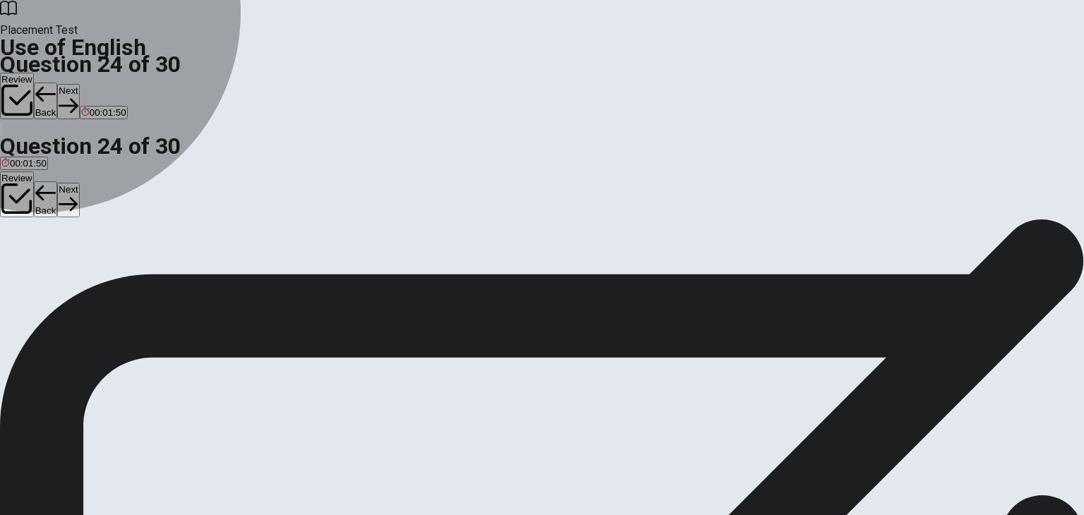
click at [8, 265] on span "Is" at bounding box center [4, 270] width 7 height 11
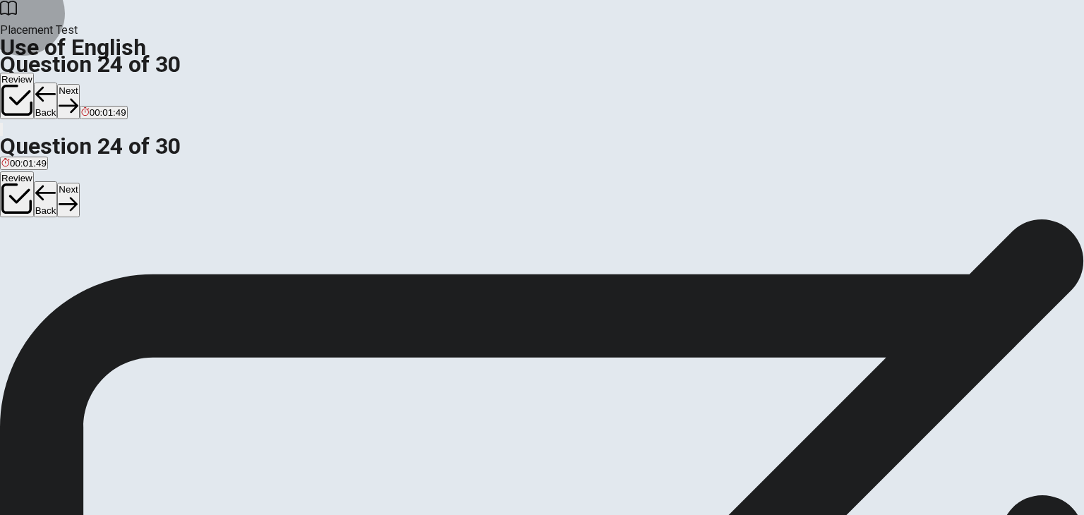
click at [79, 84] on button "Next" at bounding box center [68, 101] width 22 height 35
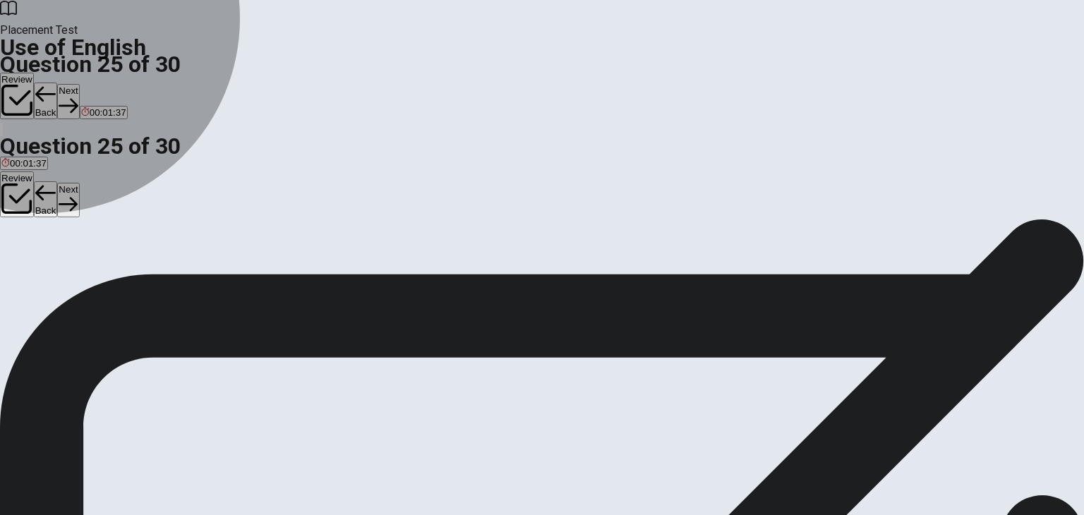
click at [75, 275] on span "table" at bounding box center [64, 270] width 20 height 11
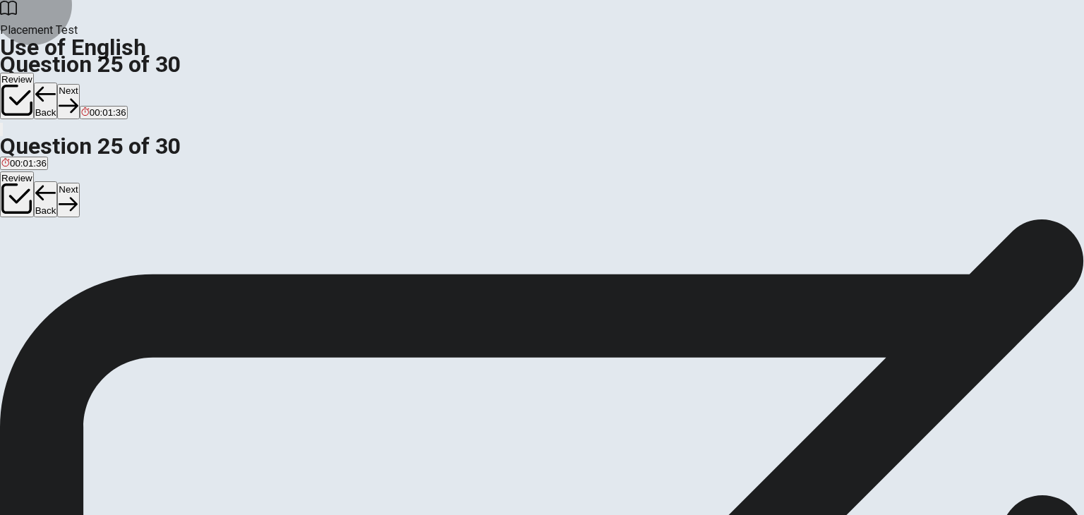
click at [79, 84] on button "Next" at bounding box center [68, 101] width 22 height 35
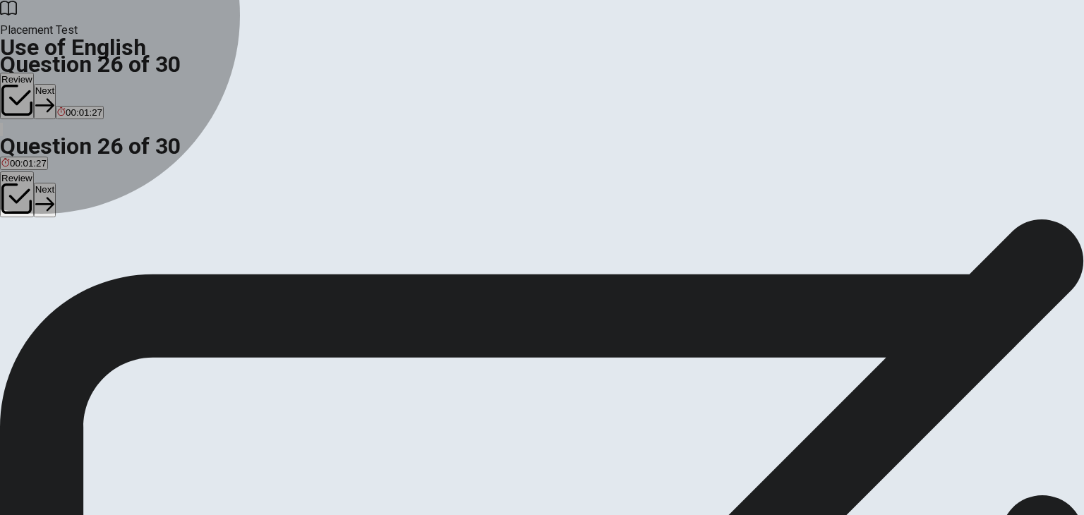
click at [25, 265] on span "Open" at bounding box center [12, 270] width 23 height 11
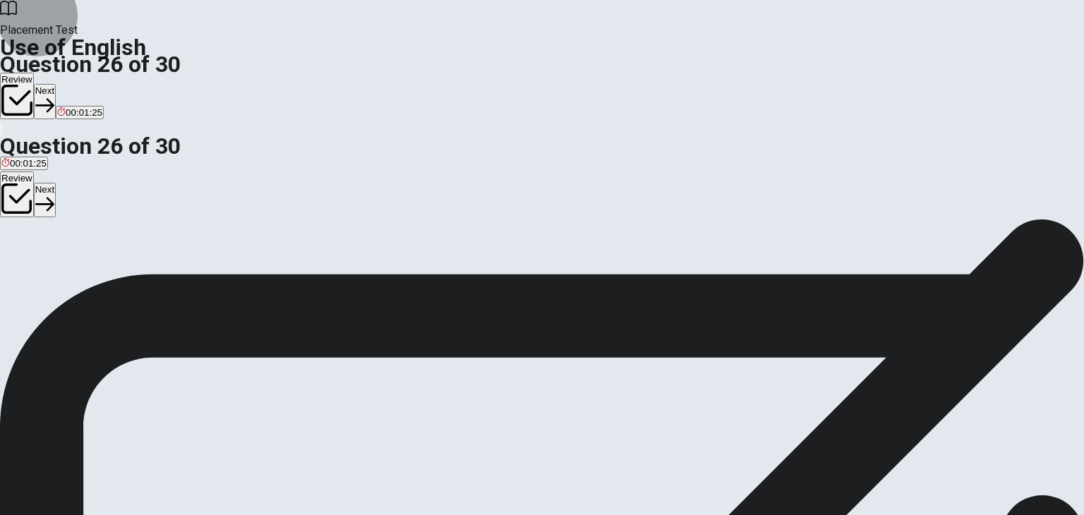
click at [56, 84] on button "Next" at bounding box center [45, 101] width 22 height 35
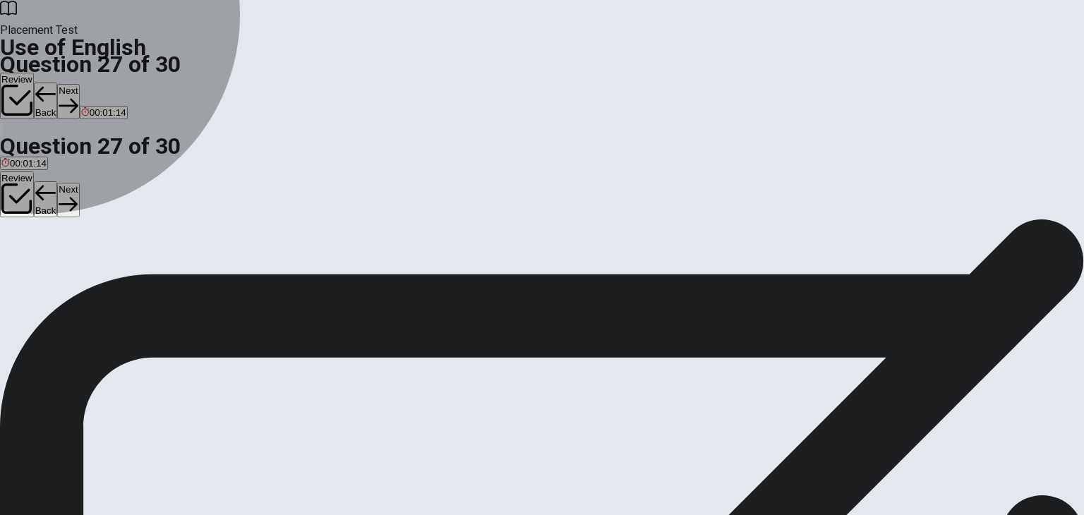
click at [22, 265] on span "book" at bounding box center [11, 270] width 20 height 11
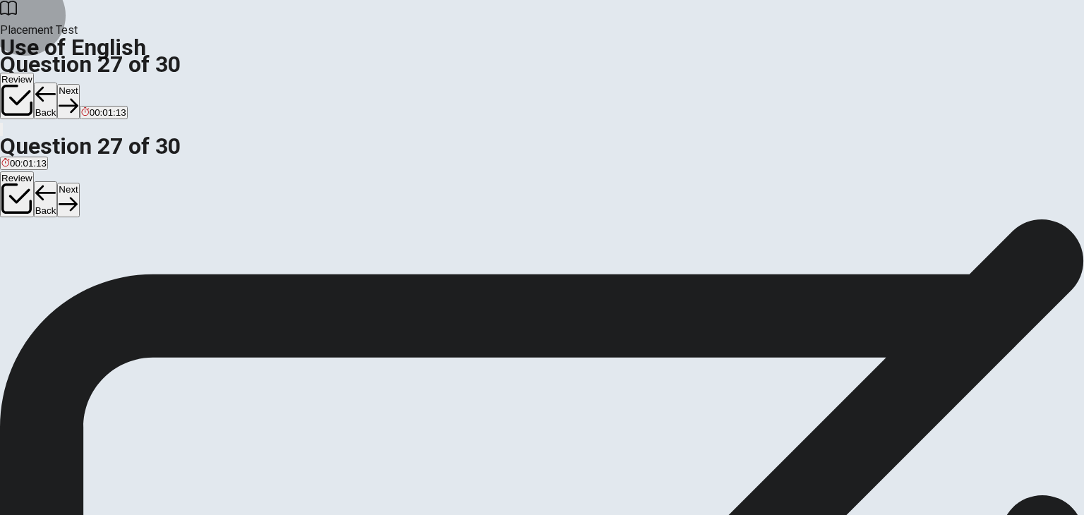
click at [79, 84] on button "Next" at bounding box center [68, 101] width 22 height 35
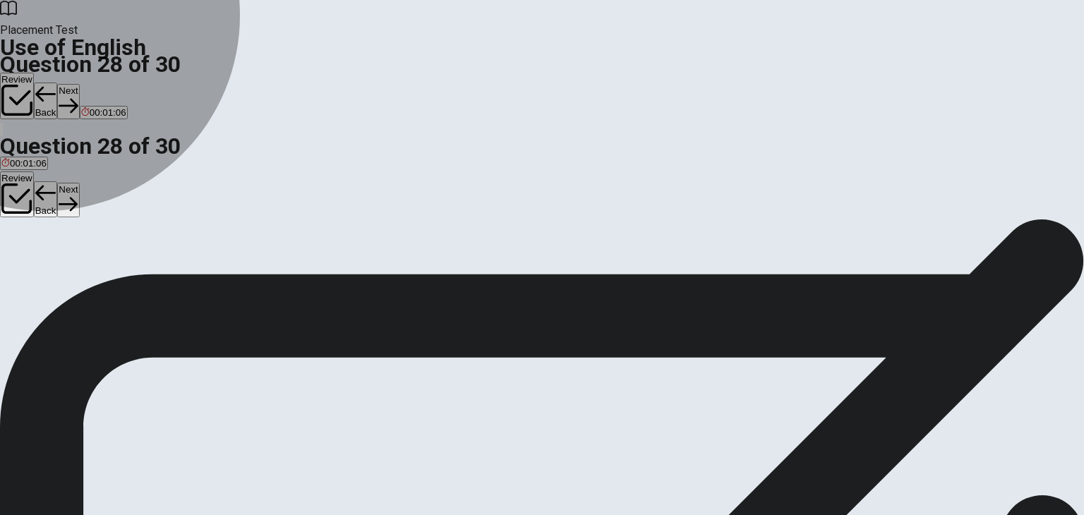
click at [74, 275] on span "shoes" at bounding box center [61, 270] width 25 height 11
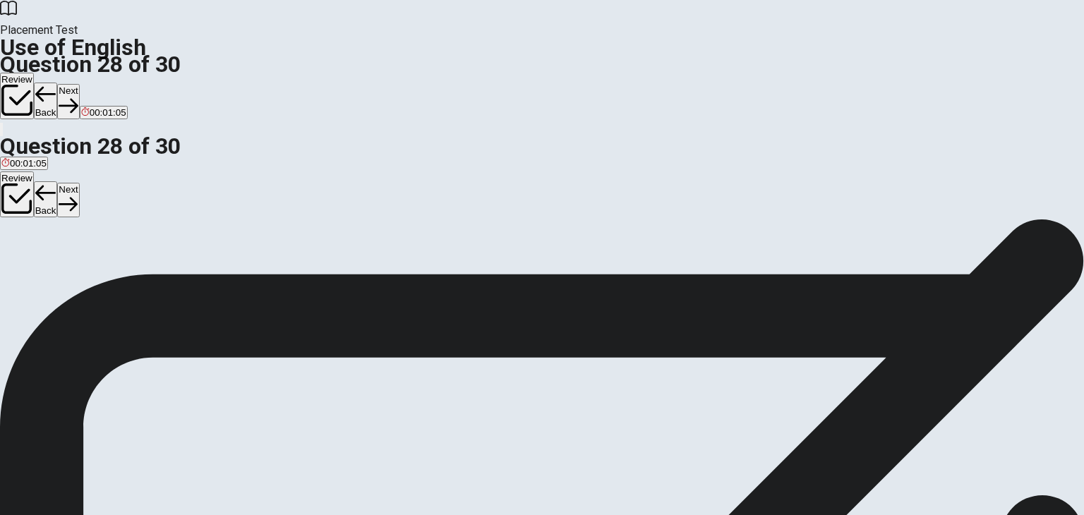
click at [79, 84] on button "Next" at bounding box center [68, 101] width 22 height 35
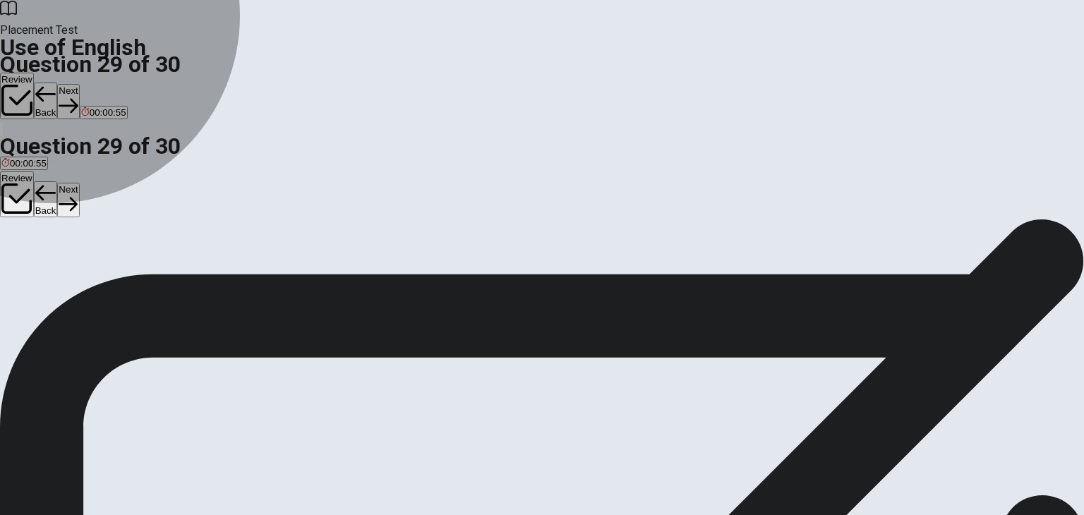
click at [26, 265] on span "watch" at bounding box center [13, 270] width 25 height 11
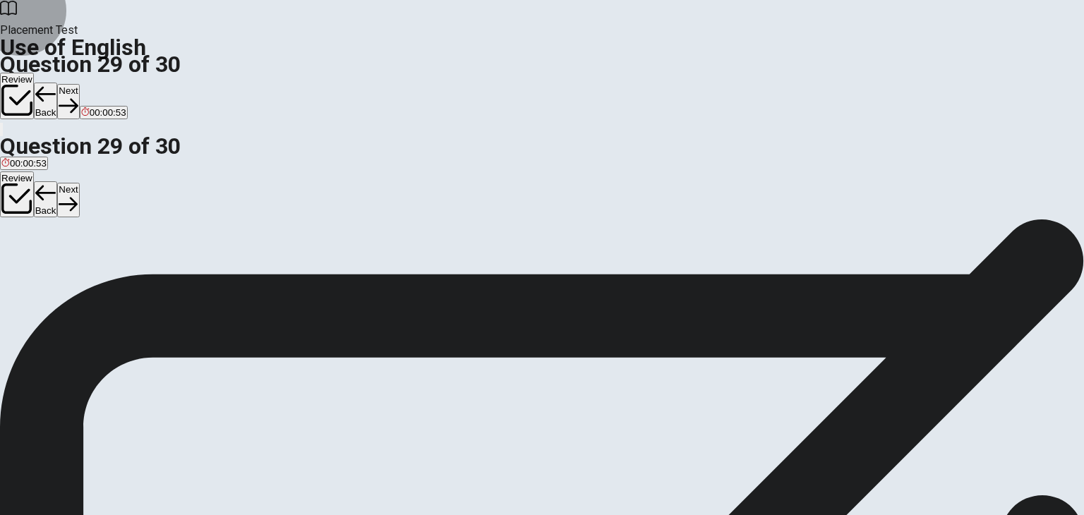
click at [79, 84] on button "Next" at bounding box center [68, 101] width 22 height 35
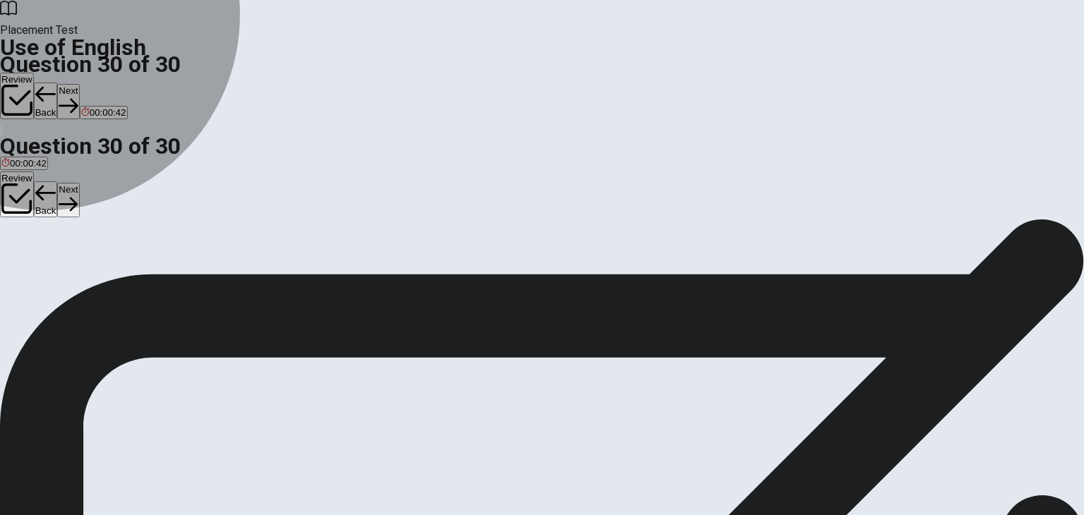
click at [73, 275] on span "Are" at bounding box center [65, 270] width 15 height 11
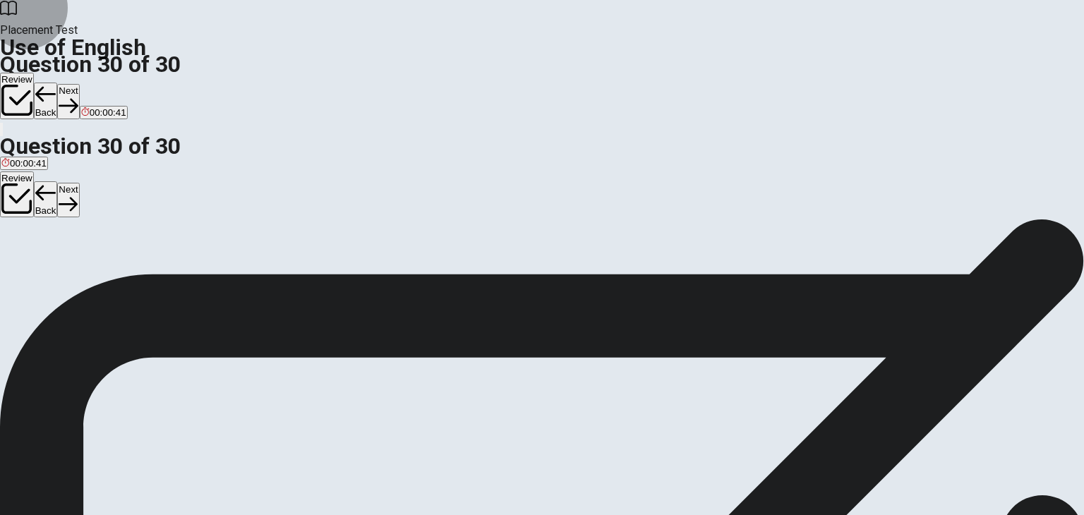
click at [79, 84] on button "Next" at bounding box center [68, 101] width 22 height 35
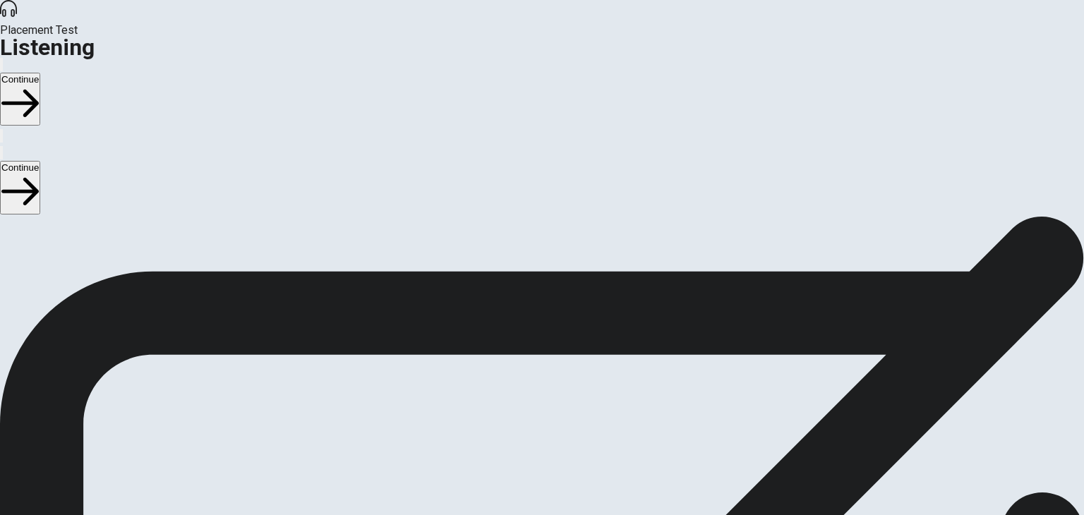
click at [40, 73] on button "Continue" at bounding box center [20, 99] width 40 height 53
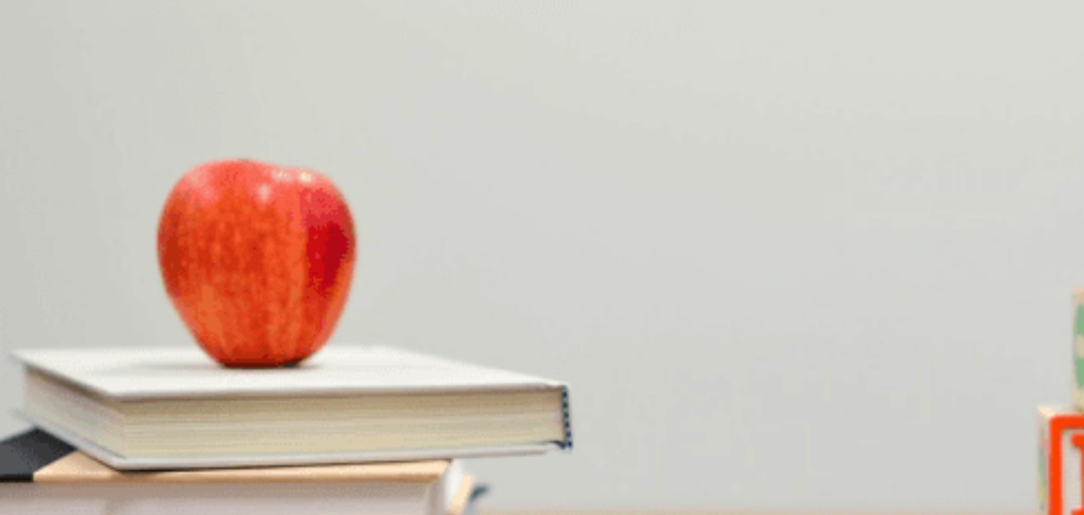
click at [78, 279] on span "Make a phone call" at bounding box center [39, 284] width 76 height 11
click at [85, 338] on span "4 p.m." at bounding box center [72, 343] width 26 height 11
click at [215, 397] on span "She says, 'Thank you.'" at bounding box center [168, 402] width 94 height 11
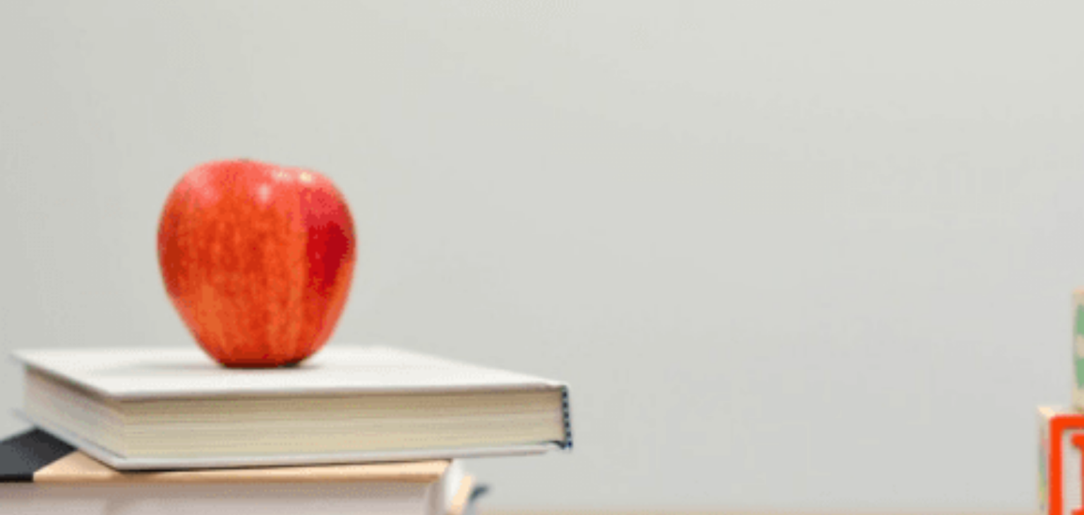
scroll to position [1005, 0]
click at [124, 457] on span "Yes" at bounding box center [116, 462] width 16 height 11
click at [194, 504] on button "D At an office" at bounding box center [169, 516] width 49 height 24
click at [40, 73] on button "Continue" at bounding box center [20, 99] width 40 height 53
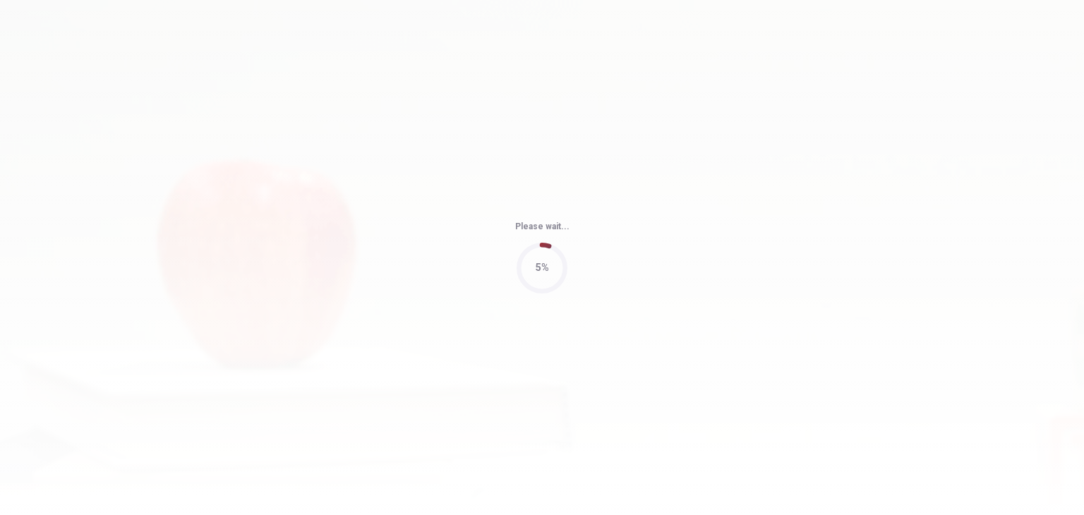
type input "61"
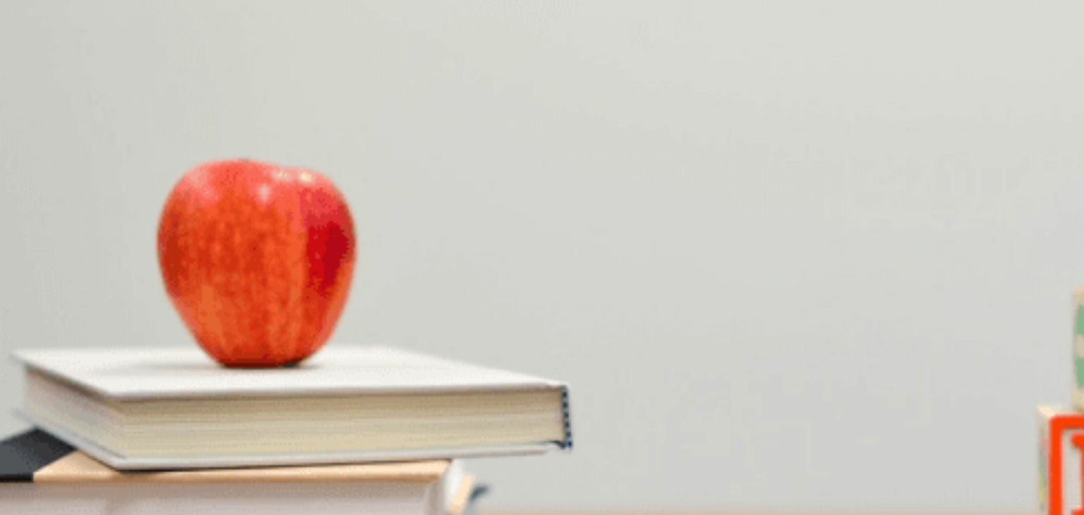
click at [18, 279] on span "Two" at bounding box center [9, 284] width 17 height 11
click at [77, 338] on span "Blueberry" at bounding box center [57, 343] width 40 height 11
click at [84, 397] on span "Neither" at bounding box center [69, 402] width 30 height 11
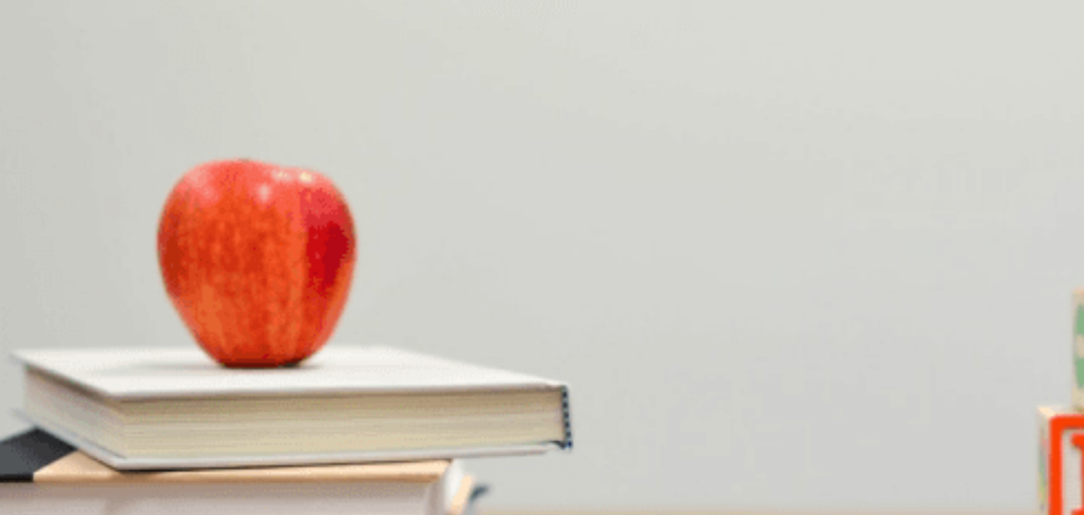
scroll to position [1006, 0]
click at [58, 457] on span "Sugar" at bounding box center [44, 462] width 25 height 11
click at [169, 515] on span "At an office" at bounding box center [145, 521] width 47 height 11
drag, startPoint x: 962, startPoint y: 439, endPoint x: 958, endPoint y: 383, distance: 56.6
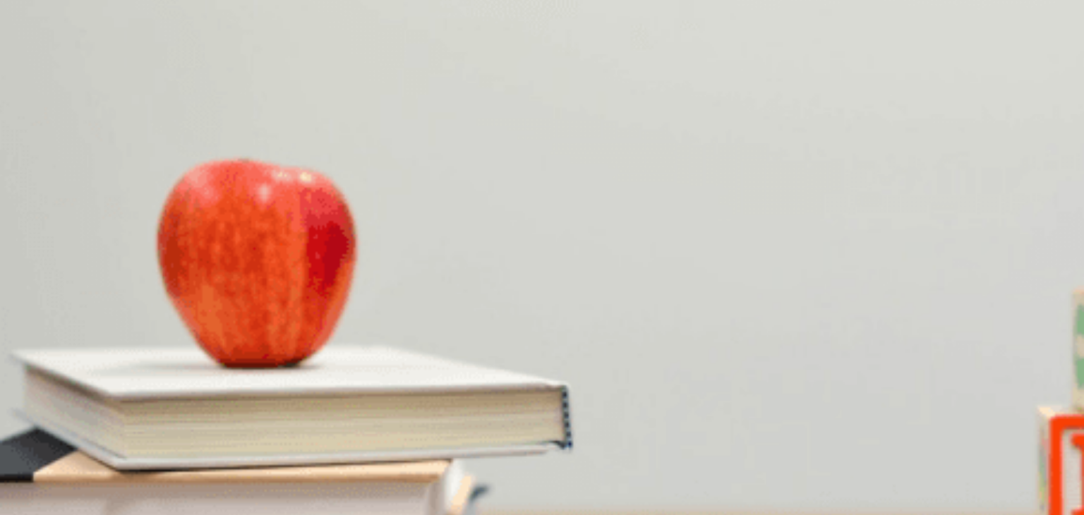
click at [958, 383] on div "Question 6 5. How many items does the man order? A Two B Three C One D Four Que…" at bounding box center [542, 389] width 1084 height 347
click at [40, 73] on button "Continue" at bounding box center [20, 99] width 40 height 53
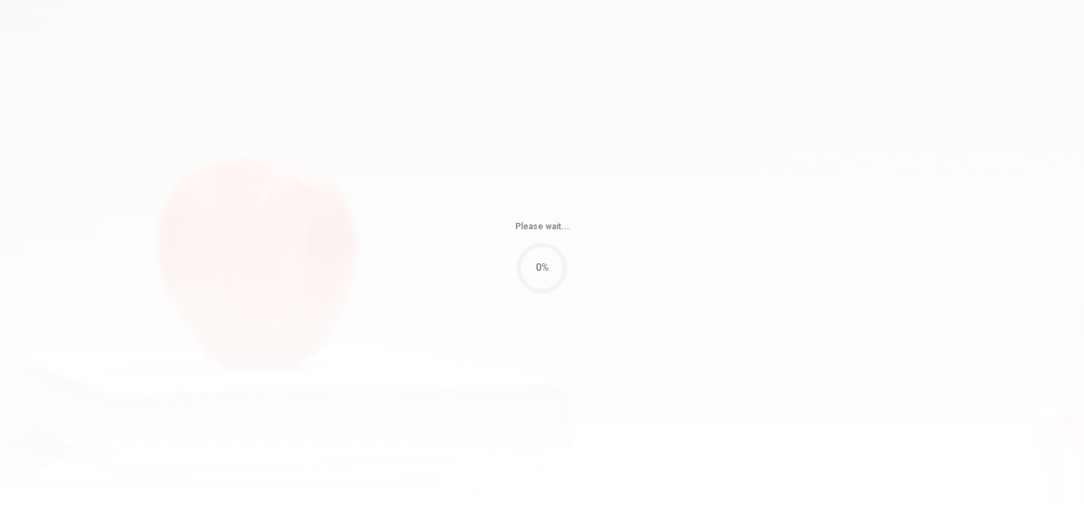
type input "50"
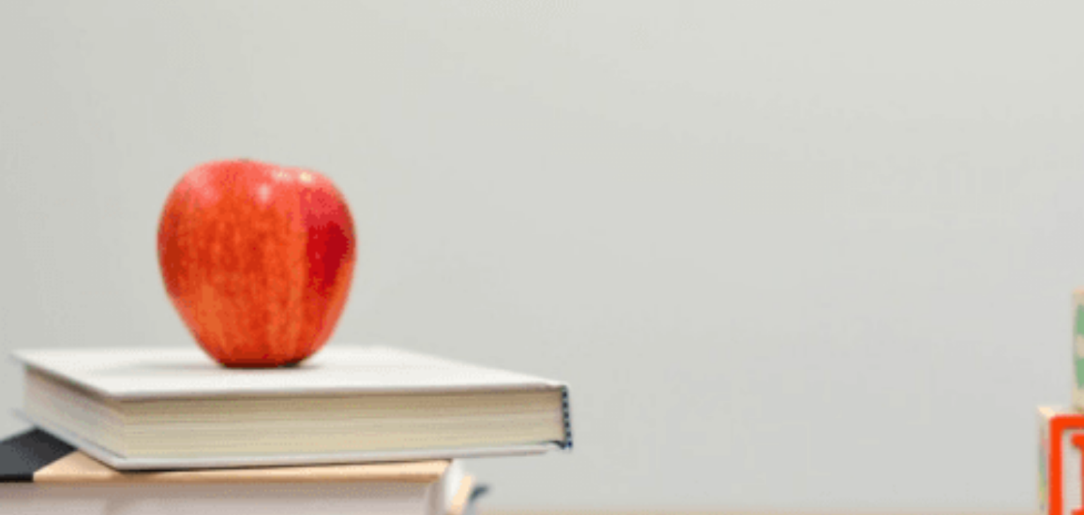
click at [135, 289] on span "Just himself" at bounding box center [109, 284] width 49 height 11
drag, startPoint x: 954, startPoint y: 157, endPoint x: 957, endPoint y: 229, distance: 72.8
click at [957, 233] on div "Question 11 What should the man bring to the meeting? A Snacks B Documents C Ju…" at bounding box center [542, 381] width 1084 height 296
click at [113, 348] on span "The woman" at bounding box center [88, 343] width 49 height 11
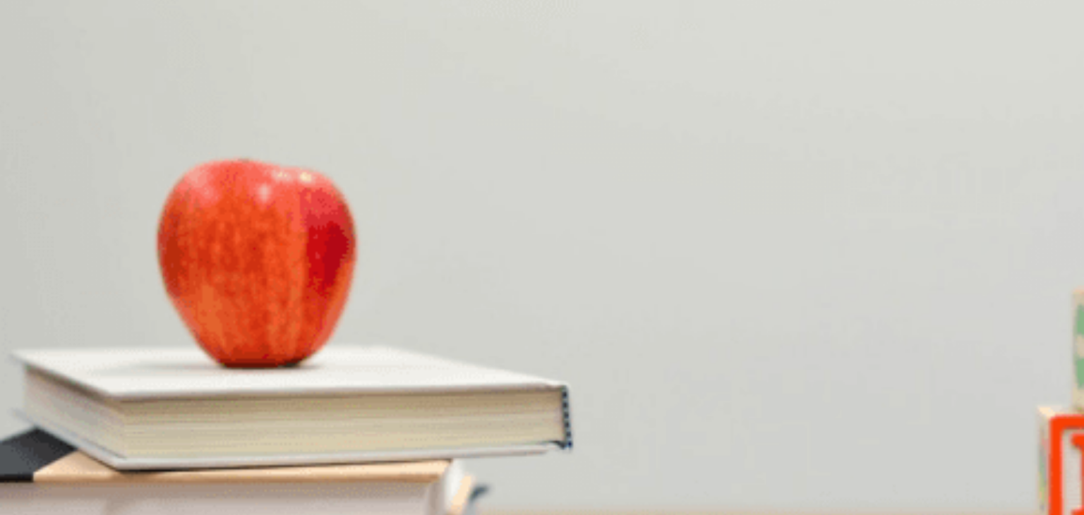
scroll to position [695, 0]
click at [167, 397] on span "In the office" at bounding box center [143, 402] width 49 height 11
click at [233, 457] on span "The new project" at bounding box center [199, 462] width 67 height 11
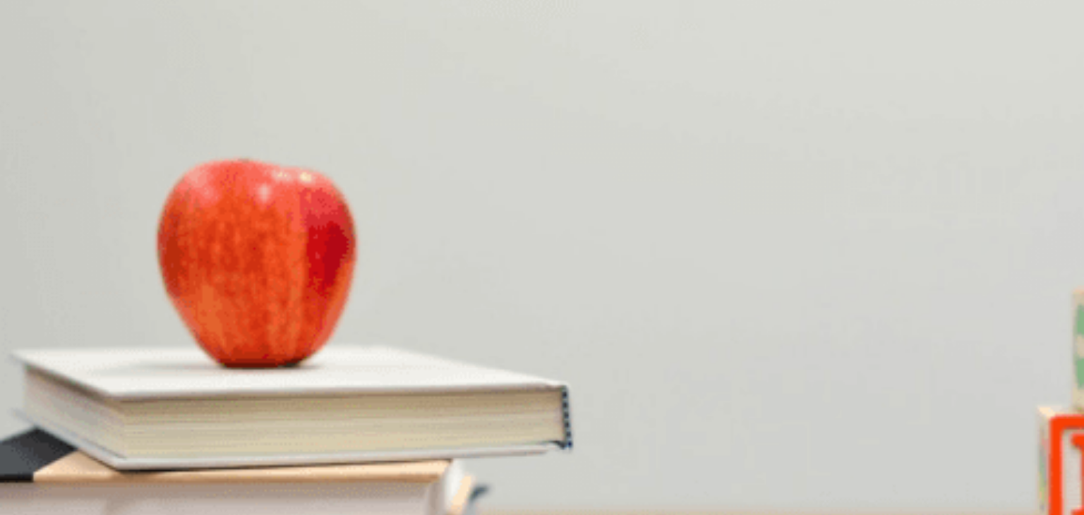
click at [83, 515] on span "3:00" at bounding box center [74, 521] width 18 height 11
click at [40, 73] on button "Continue" at bounding box center [20, 99] width 40 height 53
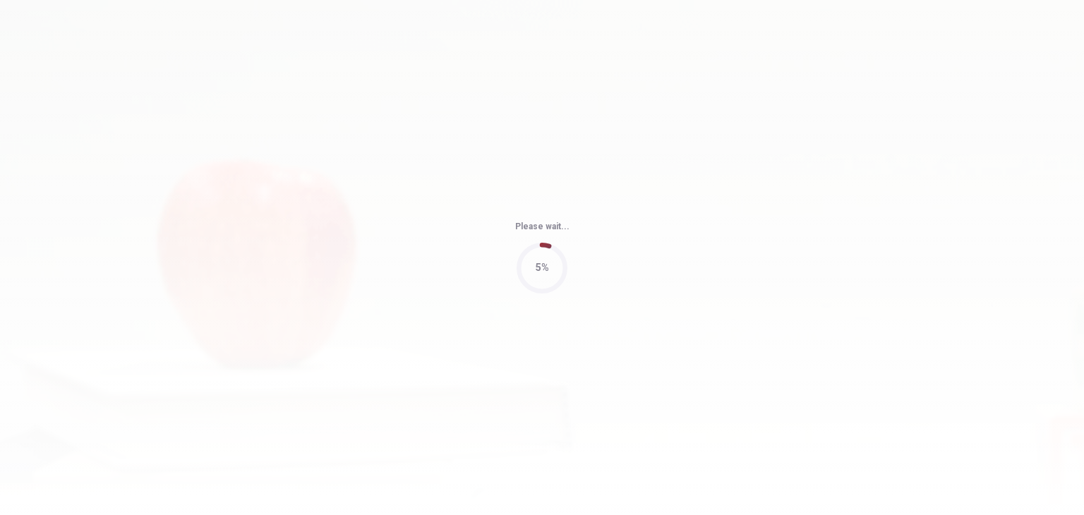
type input "52"
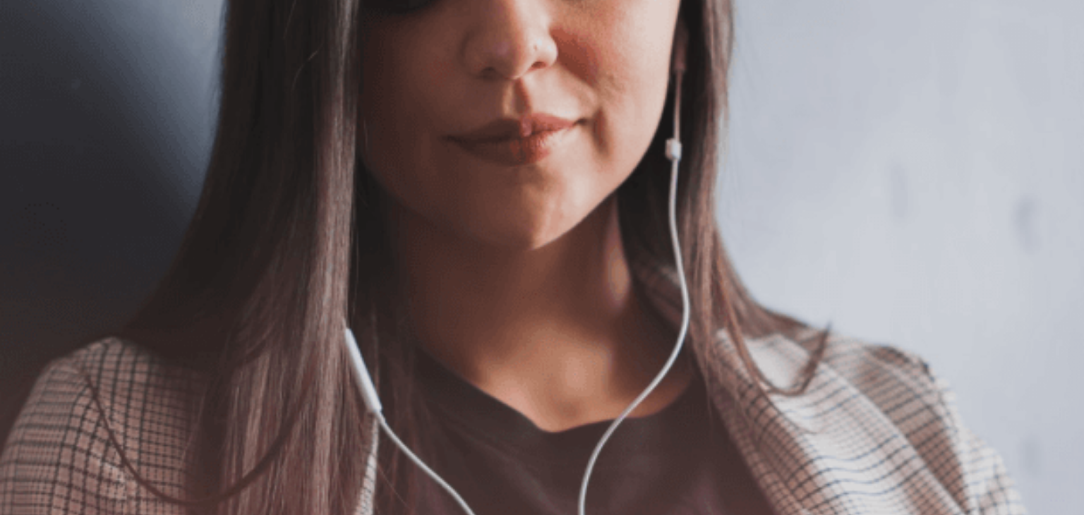
click at [40, 73] on button "Continue" at bounding box center [20, 99] width 40 height 53
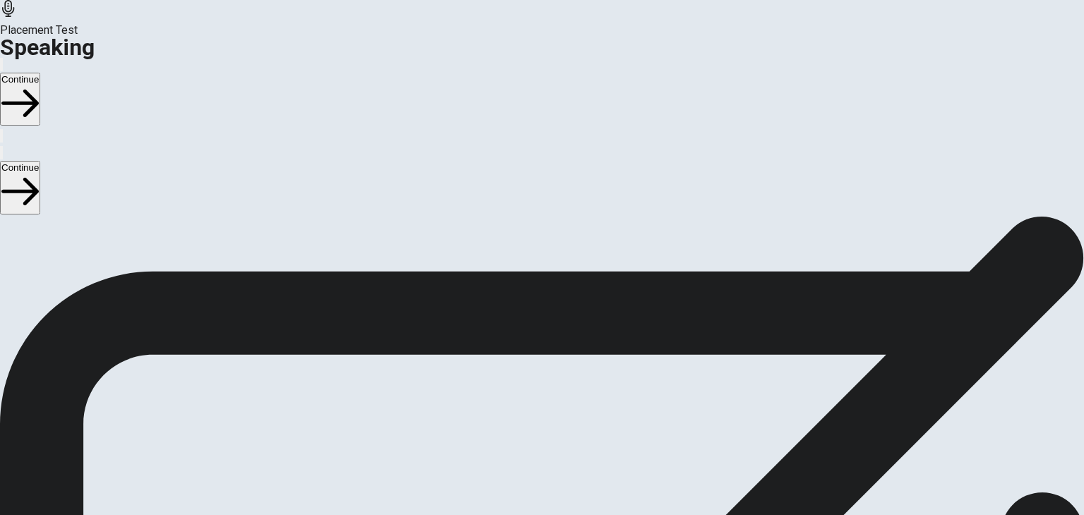
scroll to position [56, 0]
click at [563, 393] on icon at bounding box center [542, 414] width 42 height 42
click at [40, 73] on button "Continue" at bounding box center [20, 99] width 40 height 53
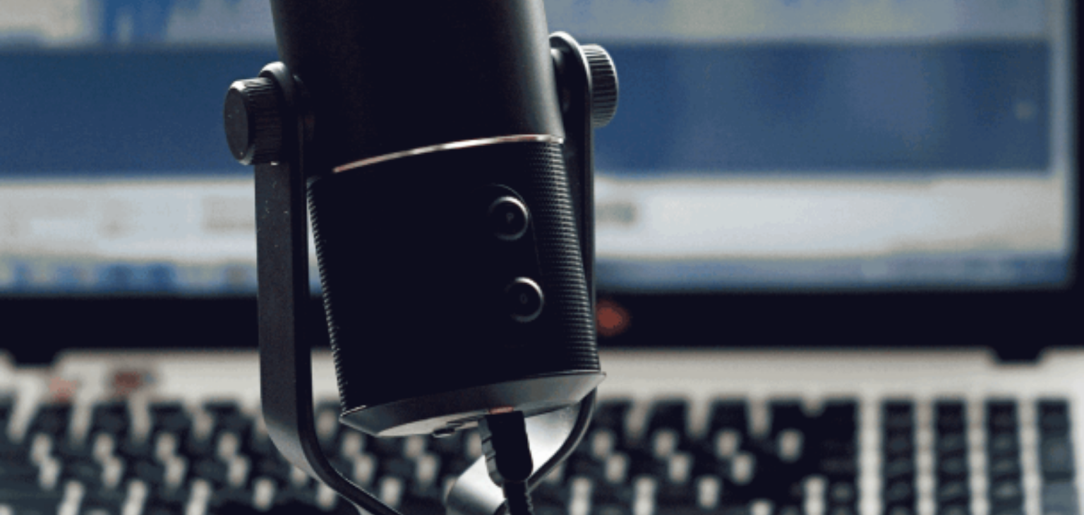
scroll to position [54, 0]
click at [40, 73] on button "Continue" at bounding box center [20, 99] width 40 height 53
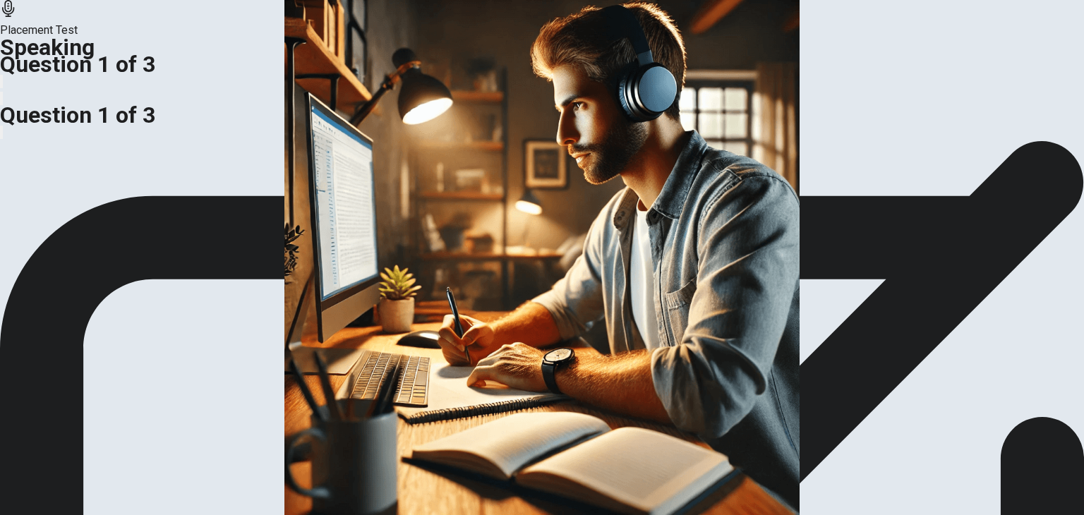
scroll to position [223, 0]
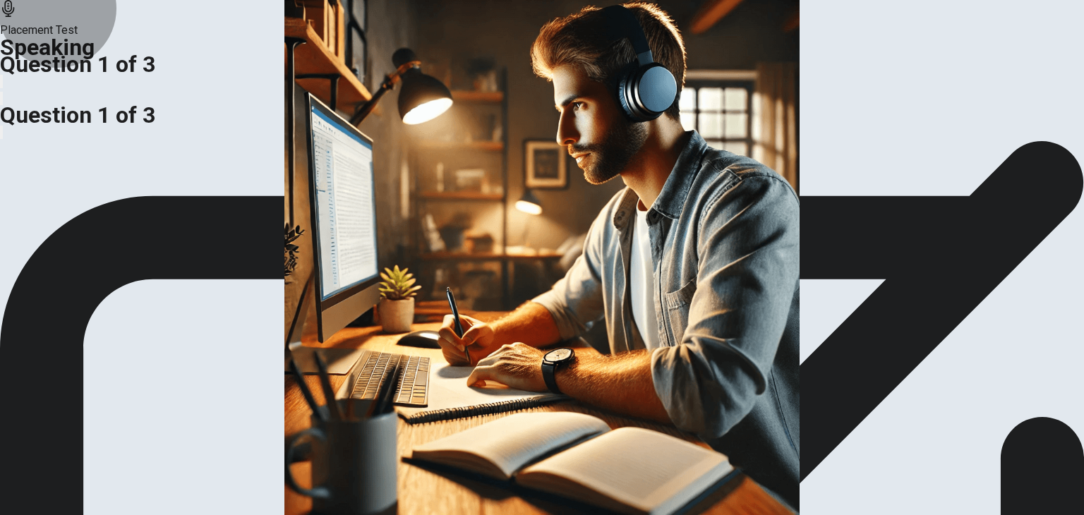
click at [504, 59] on button "CLICK TO ZOOM" at bounding box center [542, 51] width 77 height 13
click at [585, 260] on img at bounding box center [542, 257] width 1084 height 515
click at [634, 143] on img at bounding box center [542, 257] width 1084 height 515
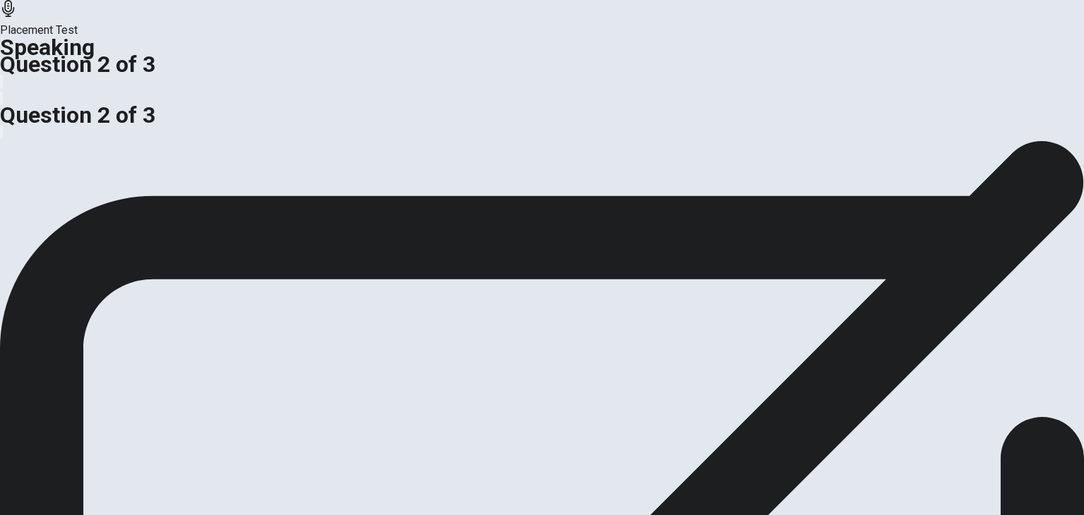
scroll to position [54, 0]
drag, startPoint x: 1076, startPoint y: 198, endPoint x: 1074, endPoint y: 121, distance: 77.7
click at [1074, 140] on div "Do you take online classes? What do you learn from them? For example, do you le…" at bounding box center [542, 140] width 1084 height 0
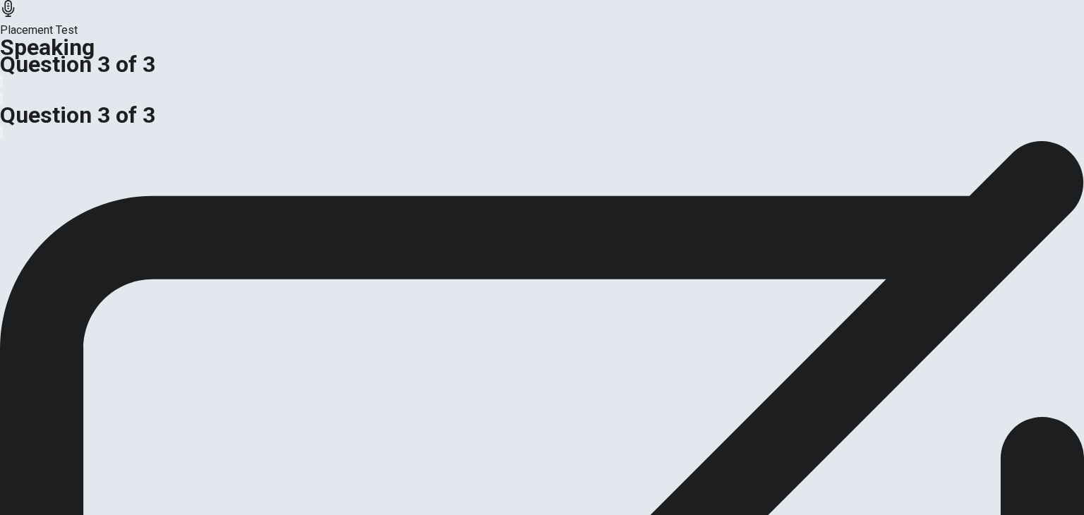
scroll to position [232, 0]
drag, startPoint x: 1071, startPoint y: 234, endPoint x: 1067, endPoint y: 78, distance: 156.8
click at [1067, 140] on div "In your opinion, what is good about learning online? For example, you can talk …" at bounding box center [542, 140] width 1084 height 0
drag, startPoint x: 1076, startPoint y: 235, endPoint x: 1079, endPoint y: 48, distance: 187.1
click at [1079, 140] on div "In your opinion, what is good about learning online? For example, you can talk …" at bounding box center [542, 140] width 1084 height 0
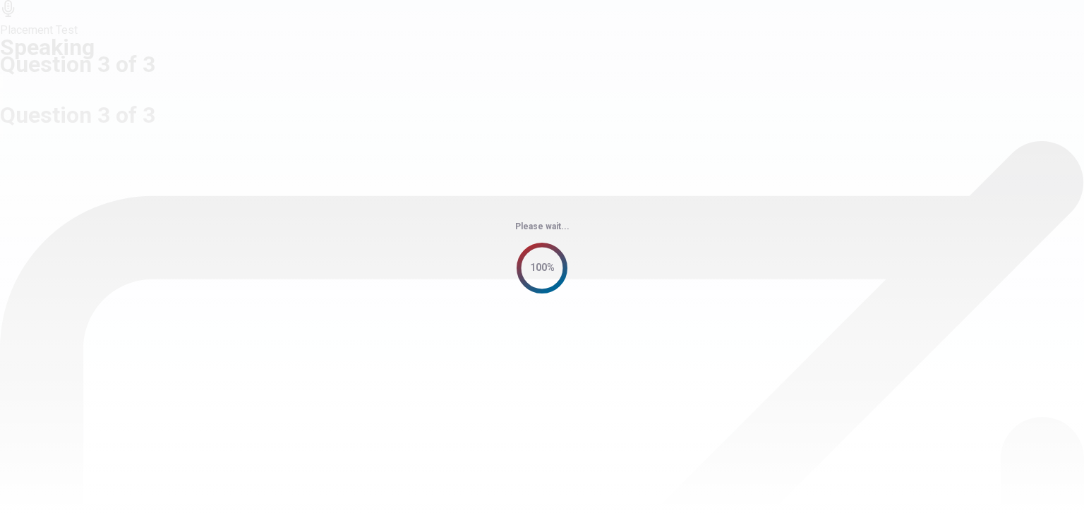
scroll to position [0, 0]
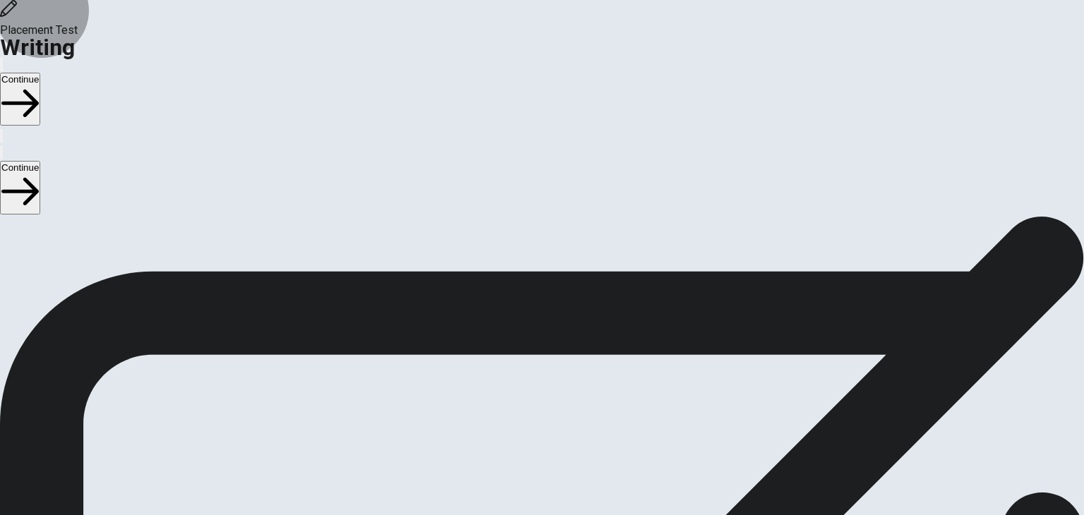
click at [40, 73] on button "Continue" at bounding box center [20, 99] width 40 height 53
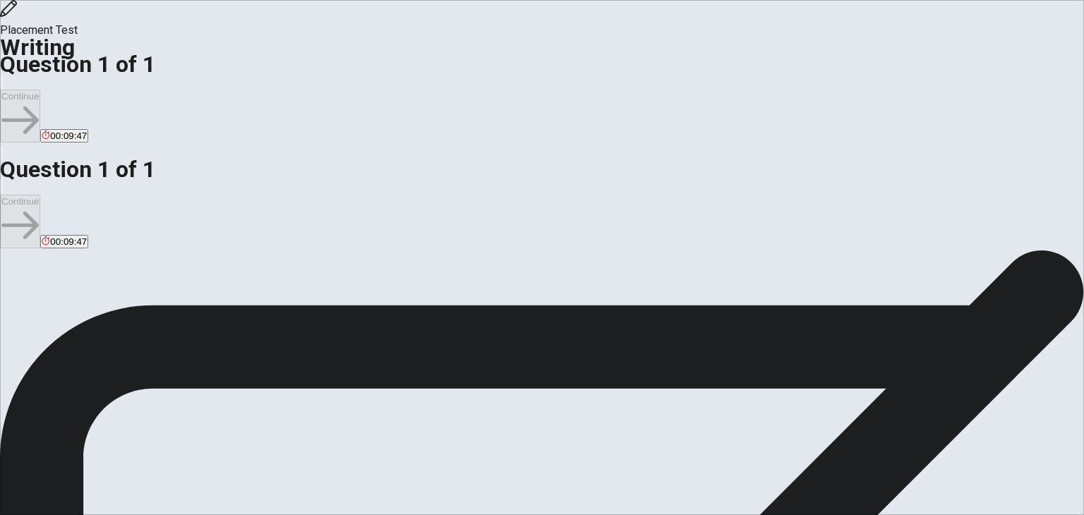
scroll to position [28, 0]
type textarea "n"
type textarea "Não fala nem escrevo em inglês, vou fazer as aulas para aprender."
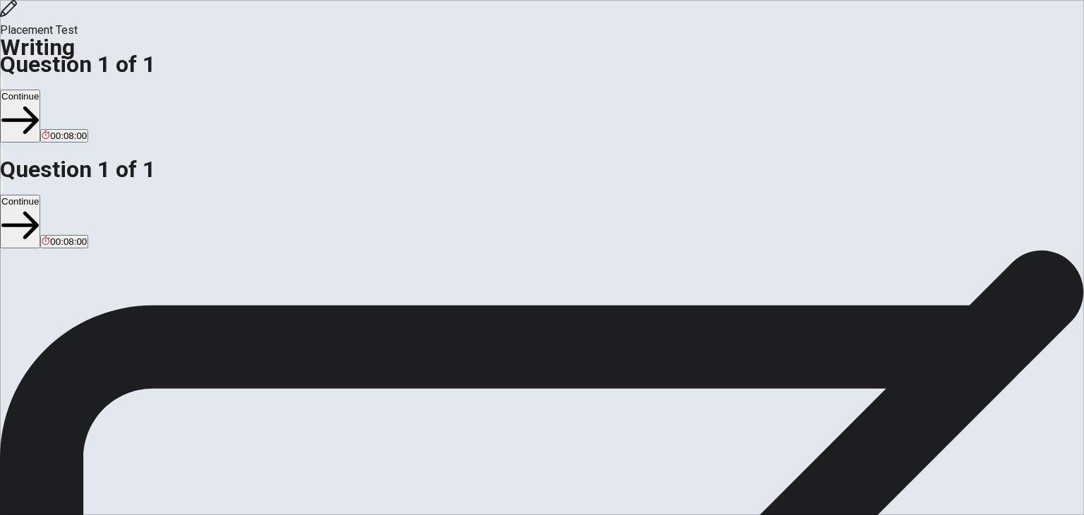
click at [358, 490] on div "Question Think about the drink you enjoy the most. Write about what it is, how …" at bounding box center [542, 498] width 1084 height 17
click at [40, 90] on button "Continue" at bounding box center [20, 116] width 40 height 53
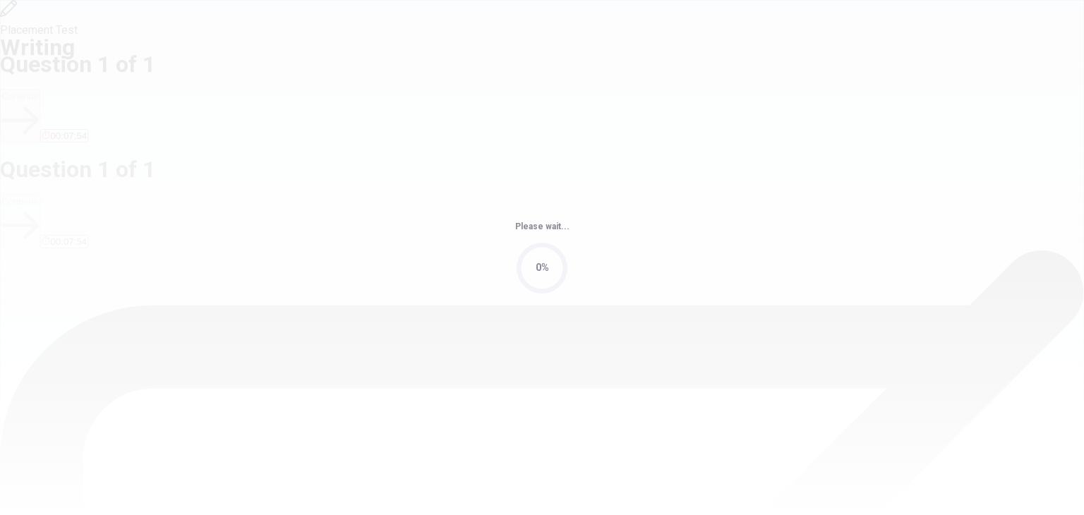
scroll to position [0, 0]
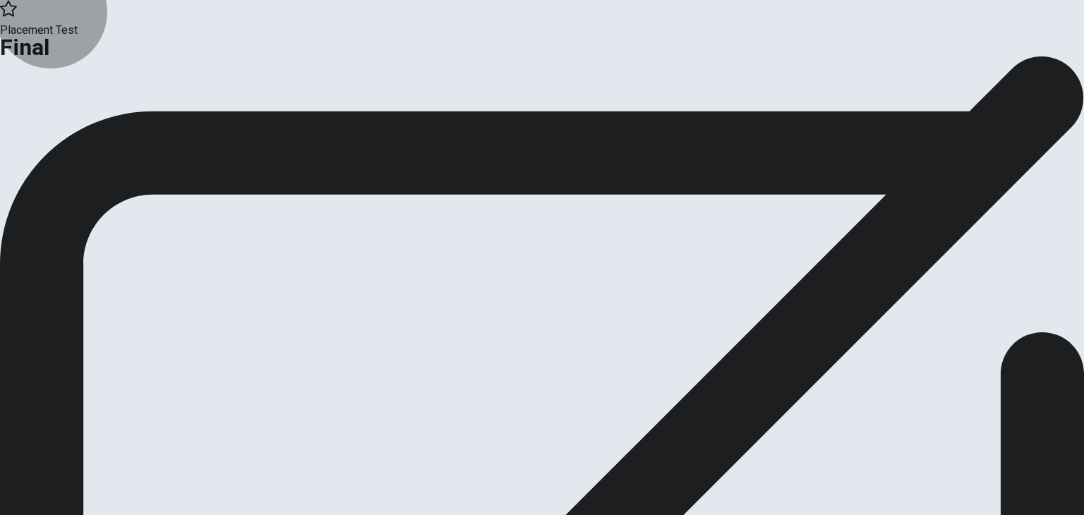
click at [57, 126] on button "Continue" at bounding box center [28, 116] width 57 height 19
